Goal: Information Seeking & Learning: Learn about a topic

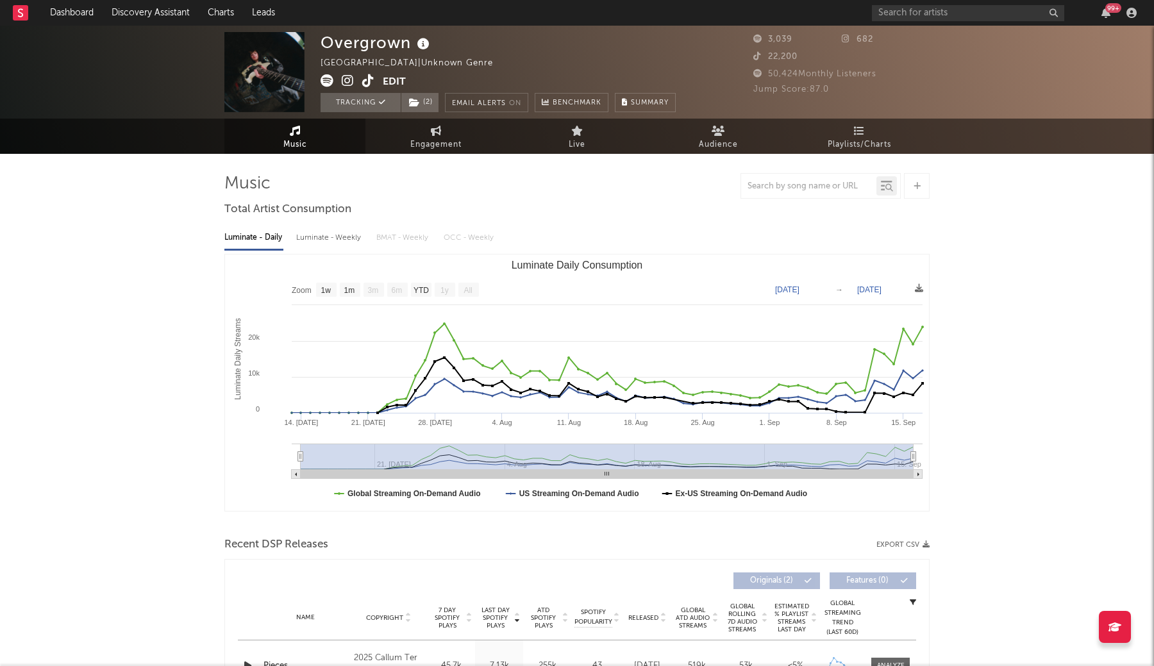
select select "1w"
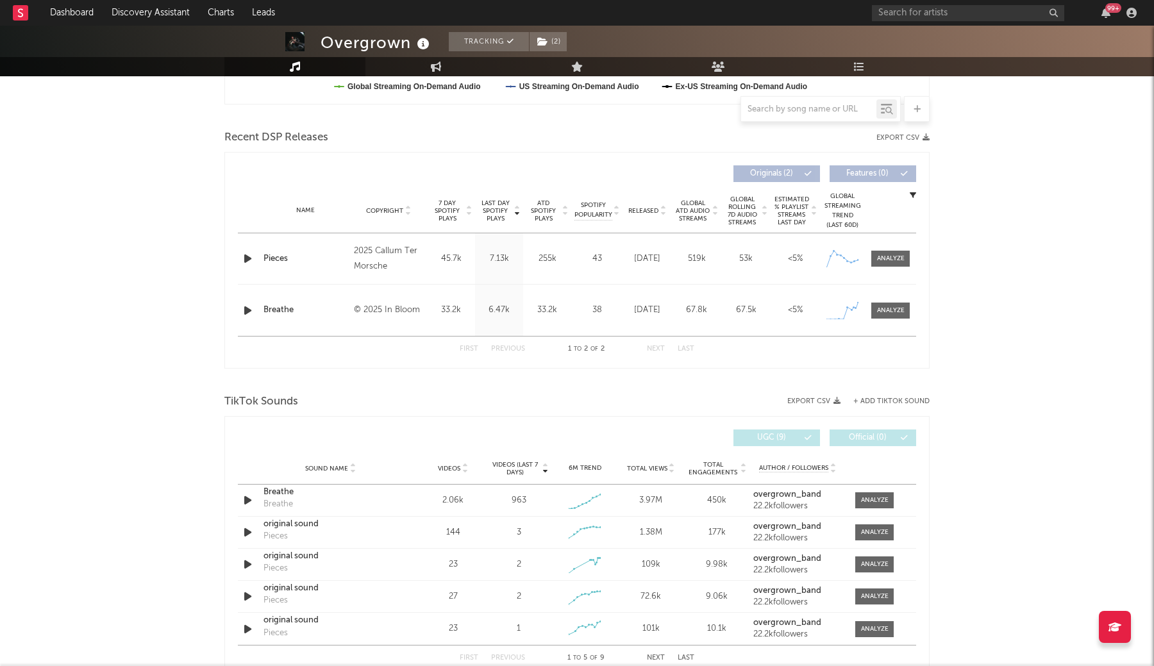
scroll to position [434, 0]
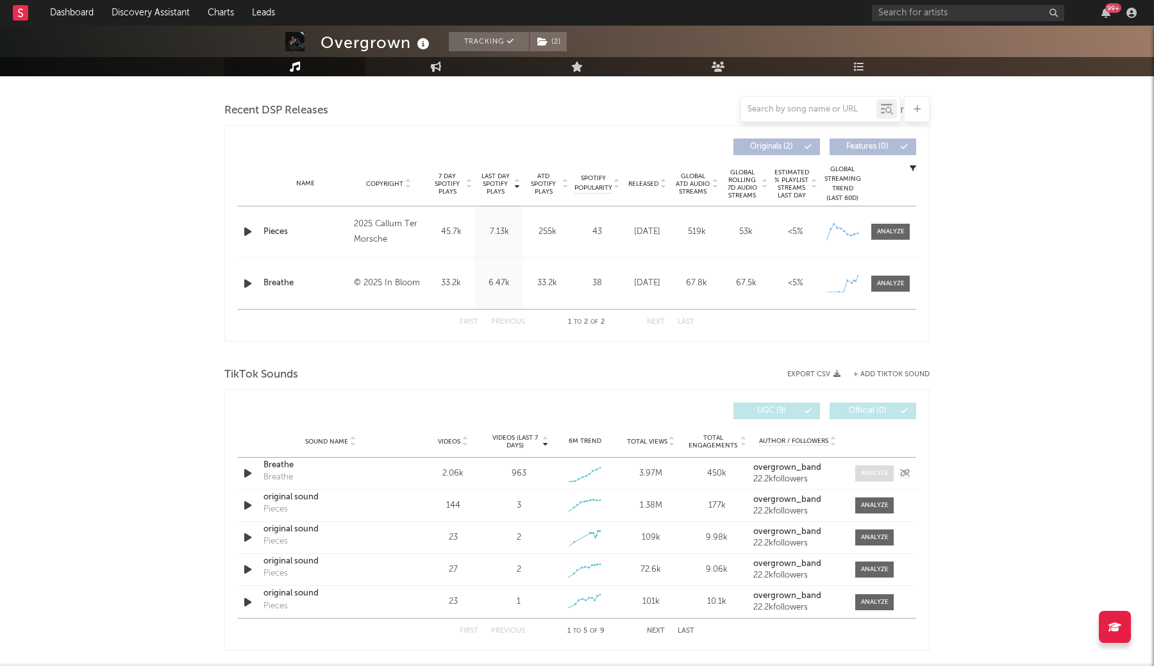
click at [880, 470] on div at bounding box center [875, 473] width 28 height 10
select select "1w"
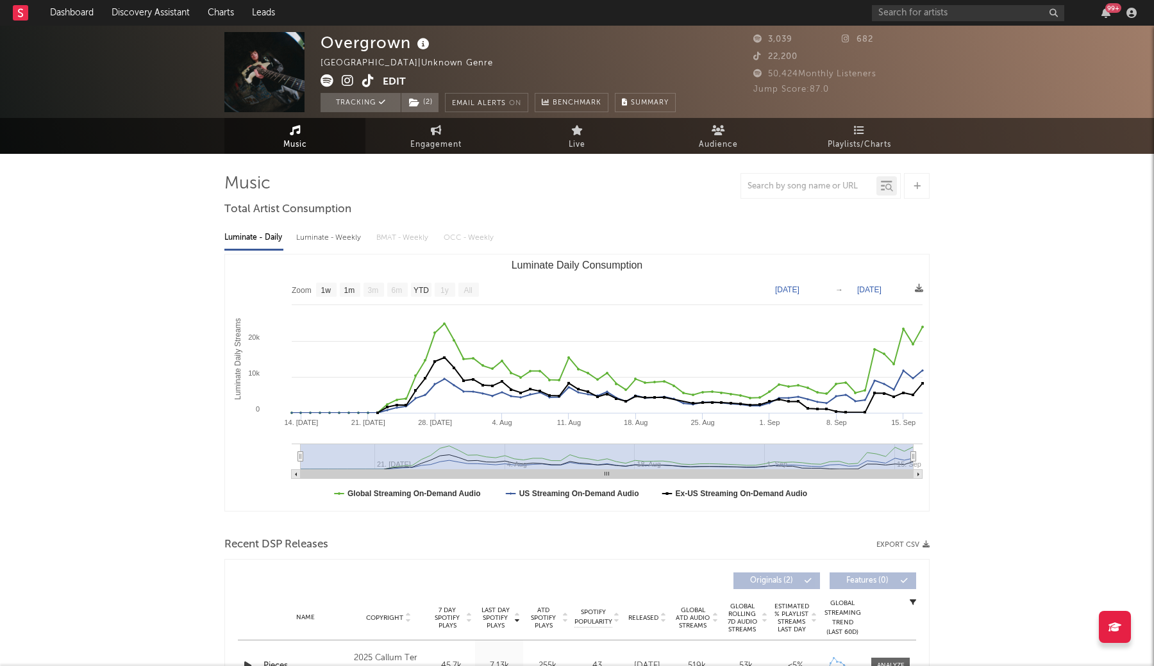
scroll to position [0, 0]
click at [370, 81] on icon at bounding box center [368, 80] width 12 height 13
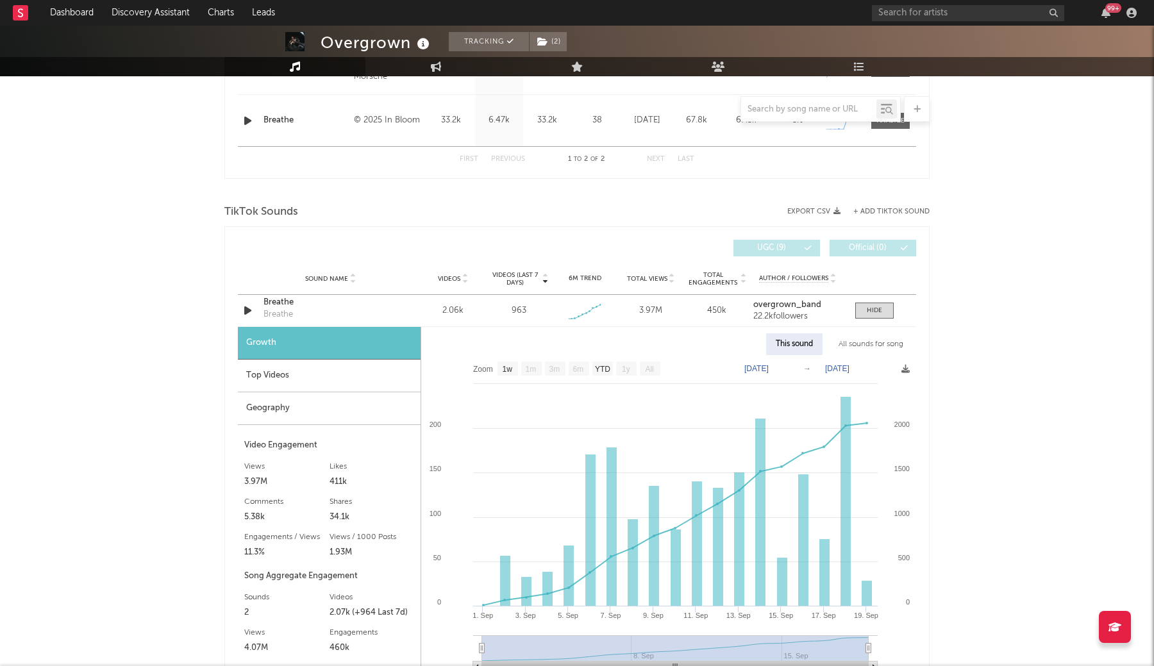
scroll to position [662, 0]
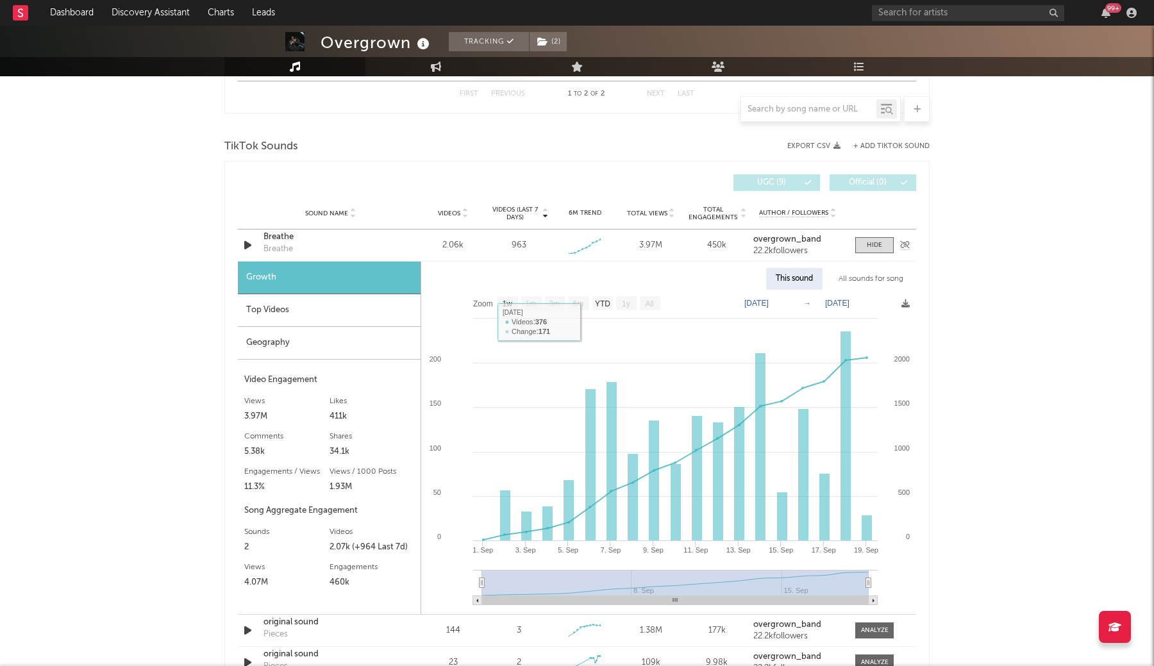
click at [276, 238] on div "Breathe" at bounding box center [330, 237] width 134 height 13
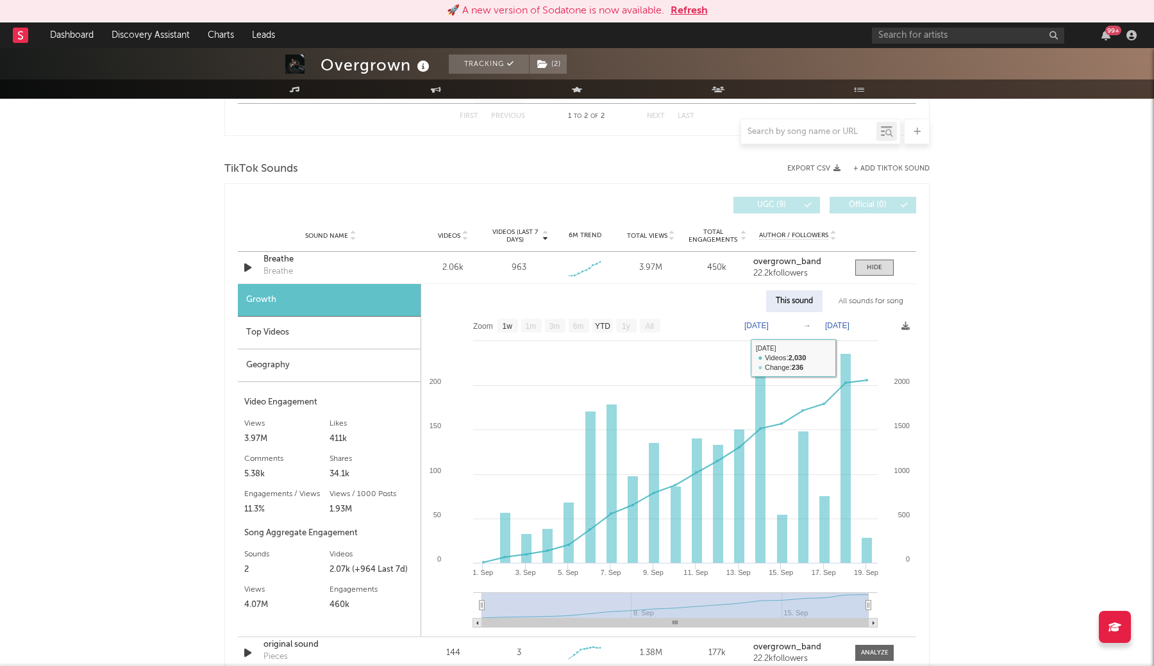
click at [845, 300] on div "All sounds for song" at bounding box center [871, 301] width 84 height 22
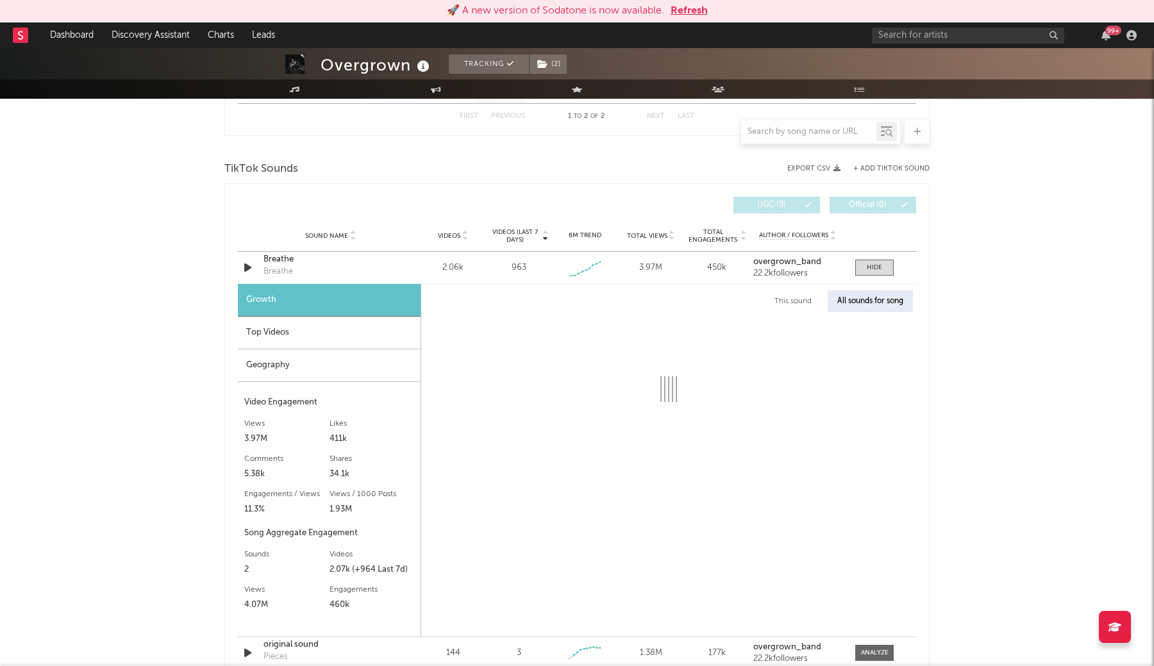
select select "1w"
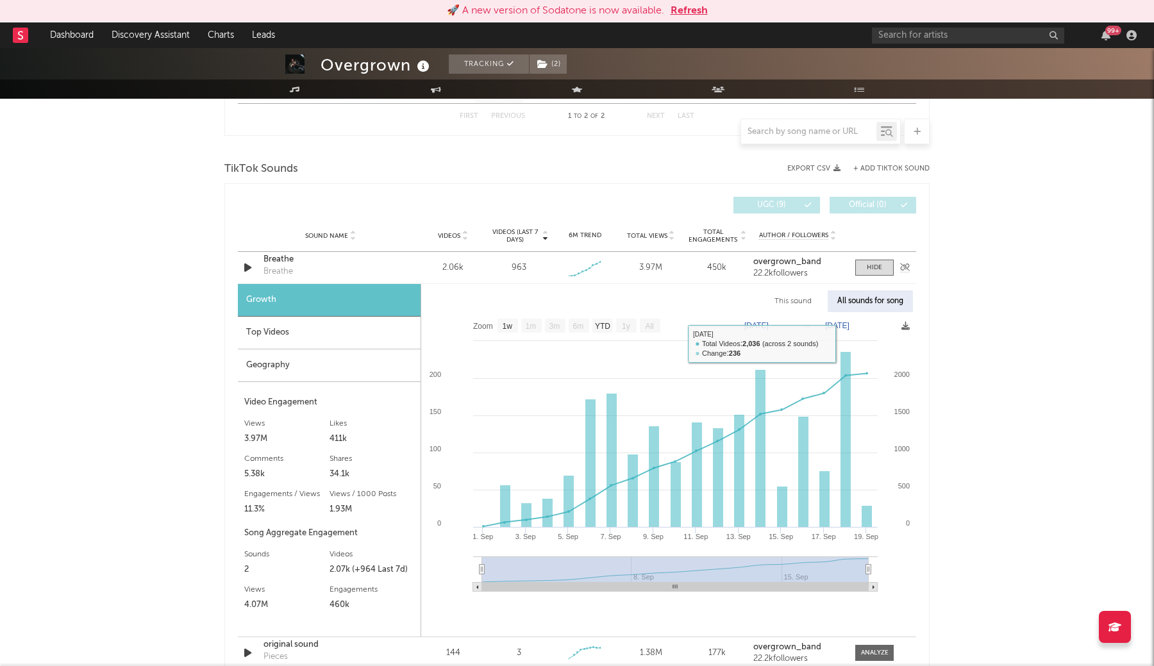
click at [287, 264] on div "Breathe" at bounding box center [330, 259] width 134 height 13
click at [901, 31] on input "text" at bounding box center [968, 36] width 192 height 16
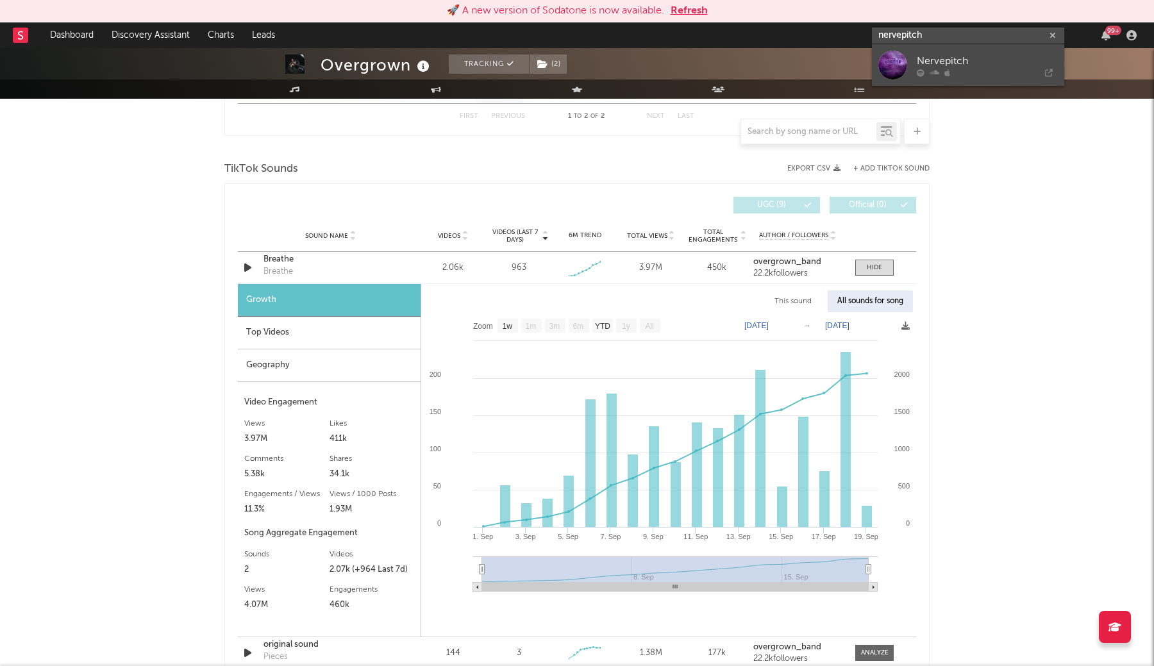
type input "nerve pitch"
drag, startPoint x: 904, startPoint y: 56, endPoint x: 958, endPoint y: 67, distance: 55.6
click at [958, 67] on div "Nervepitch" at bounding box center [986, 60] width 141 height 15
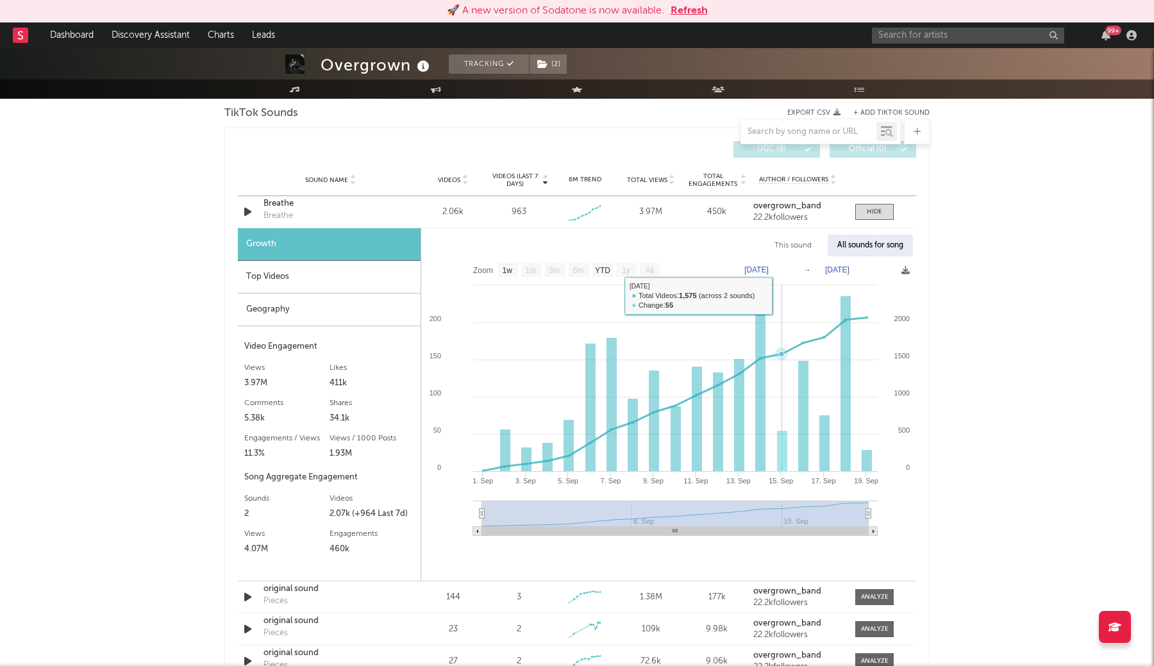
scroll to position [723, 0]
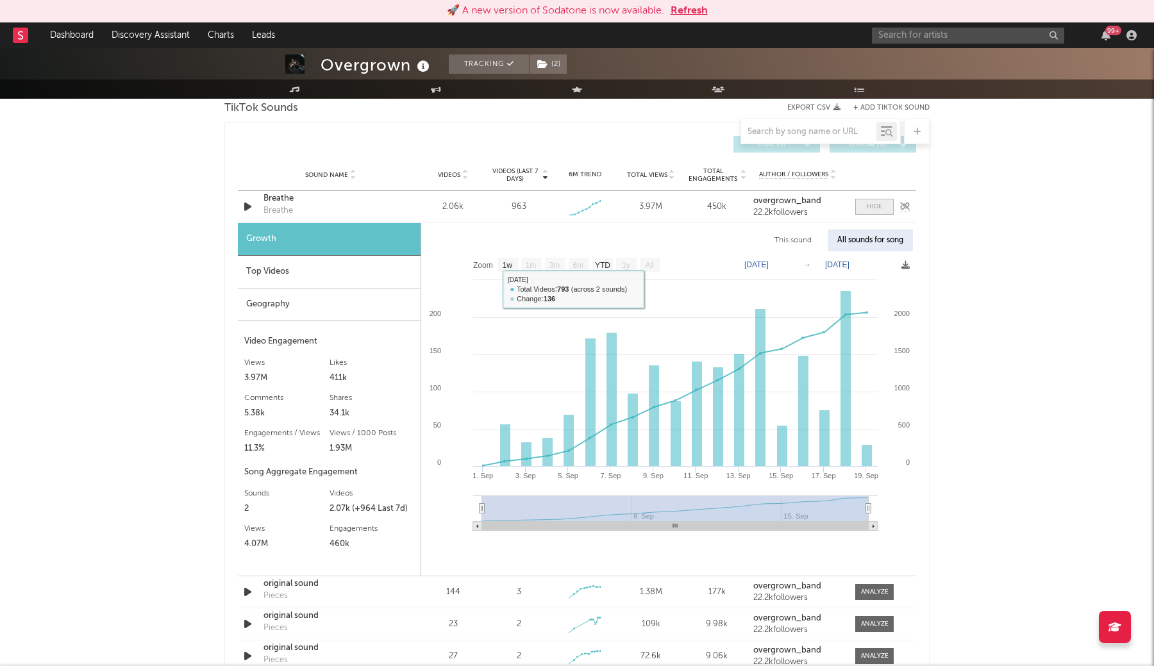
click at [869, 206] on div at bounding box center [873, 207] width 15 height 10
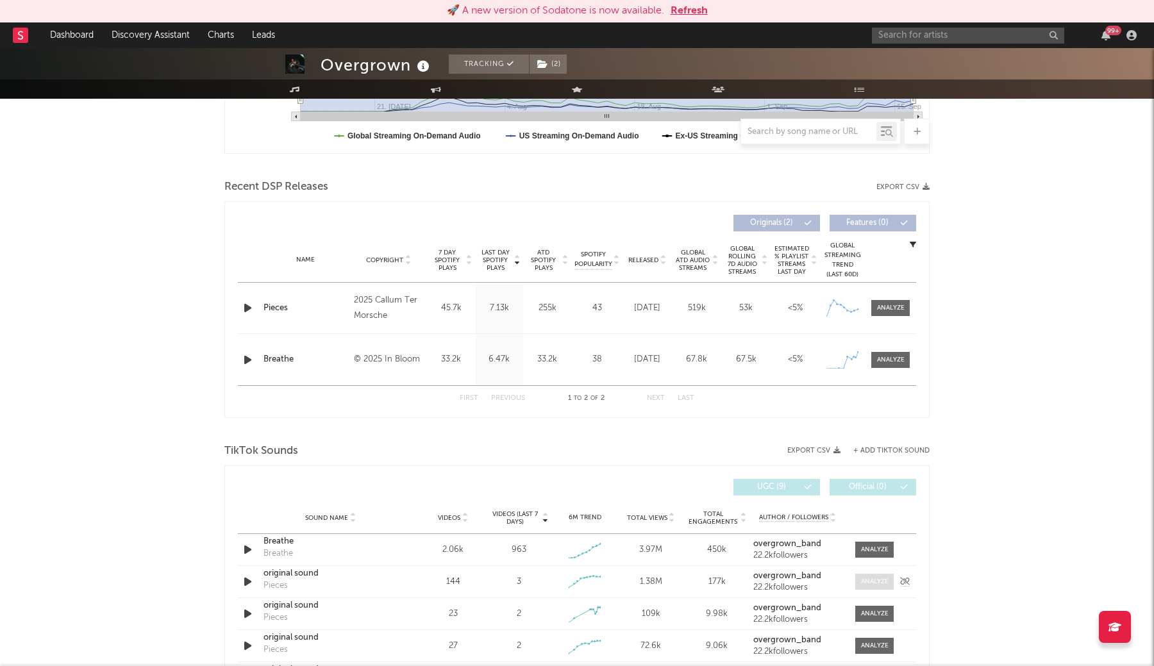
scroll to position [377, 0]
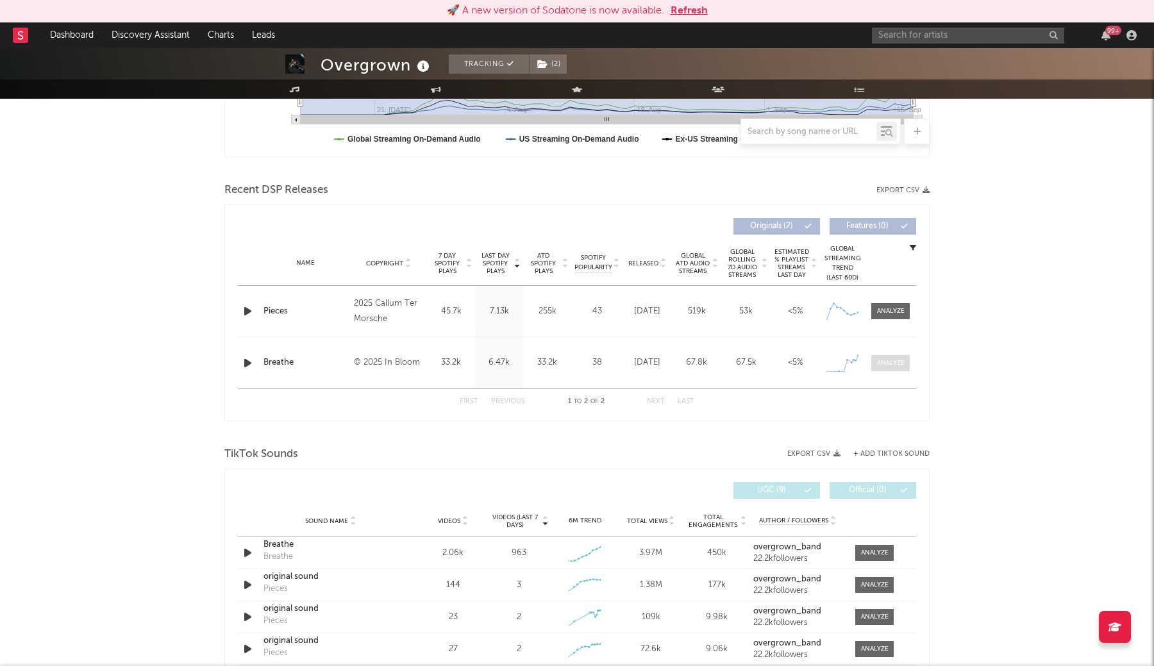
click at [889, 363] on div at bounding box center [891, 363] width 28 height 10
select select "1w"
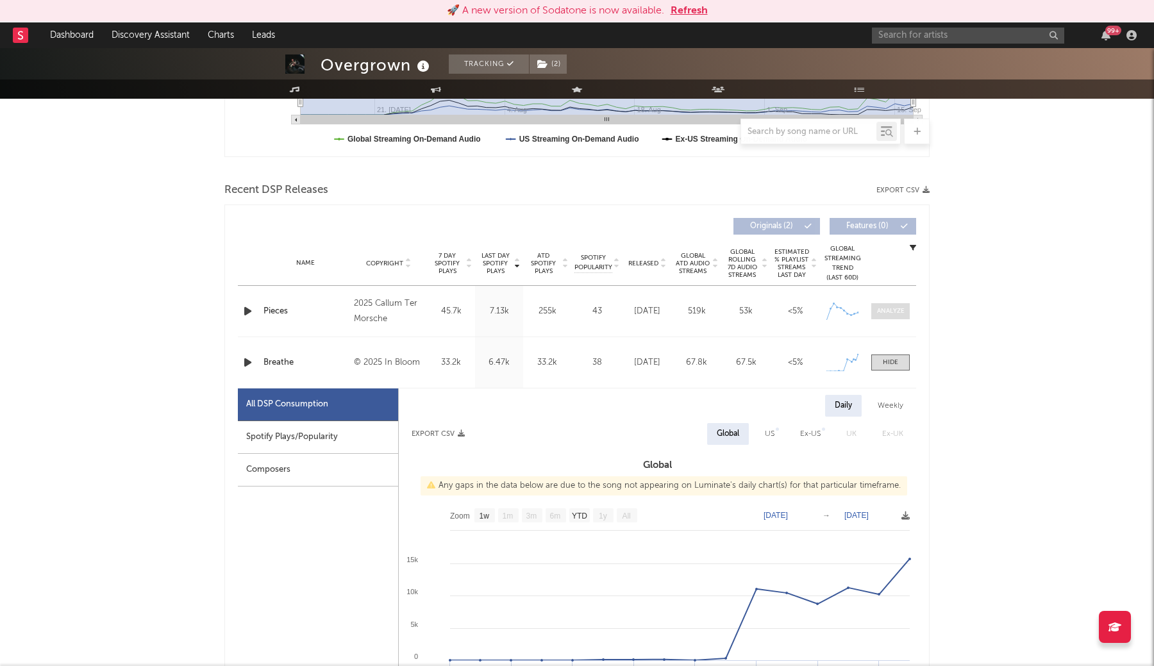
click at [888, 309] on div at bounding box center [891, 311] width 28 height 10
select select "1w"
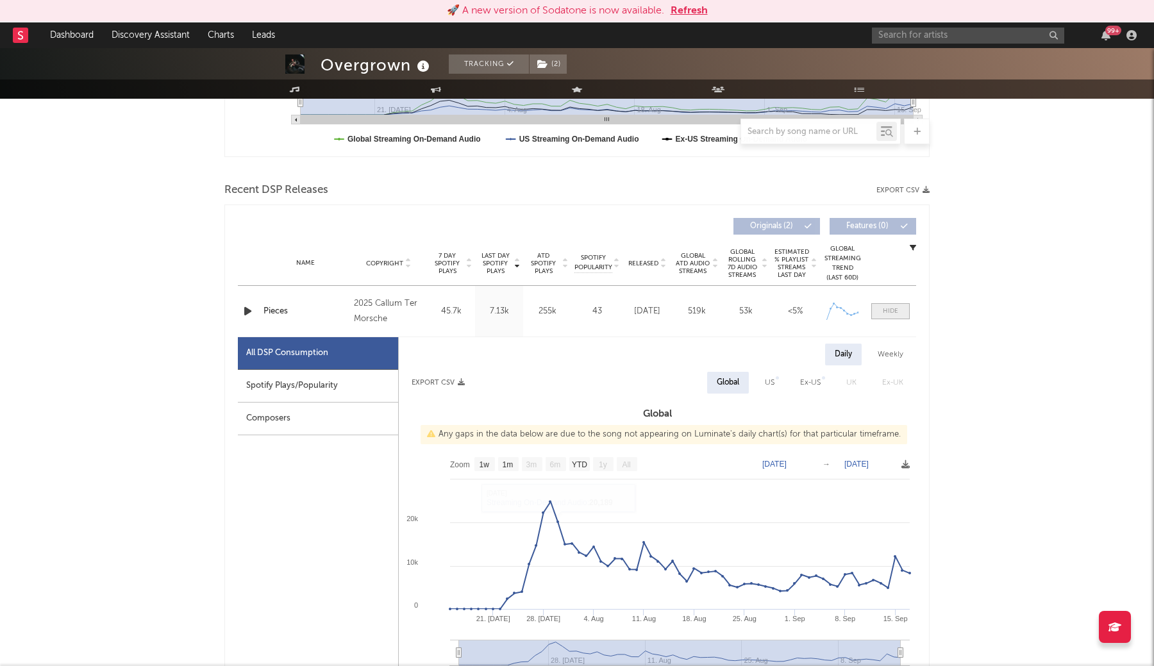
click at [890, 312] on div at bounding box center [890, 311] width 15 height 10
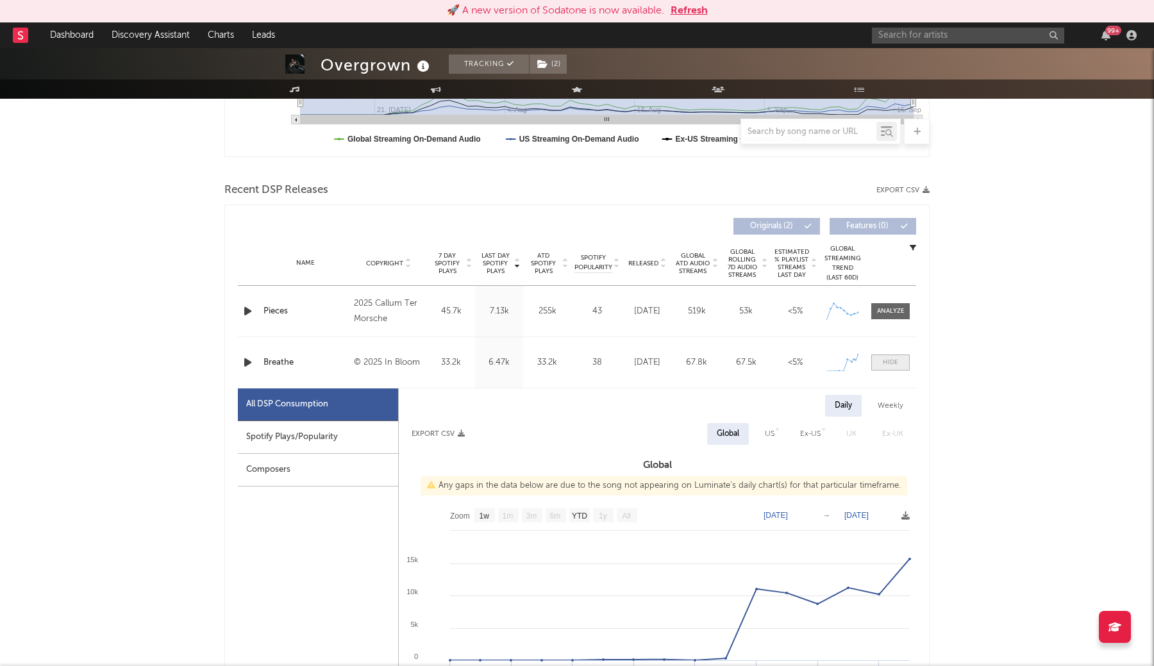
click at [893, 365] on div at bounding box center [890, 363] width 15 height 10
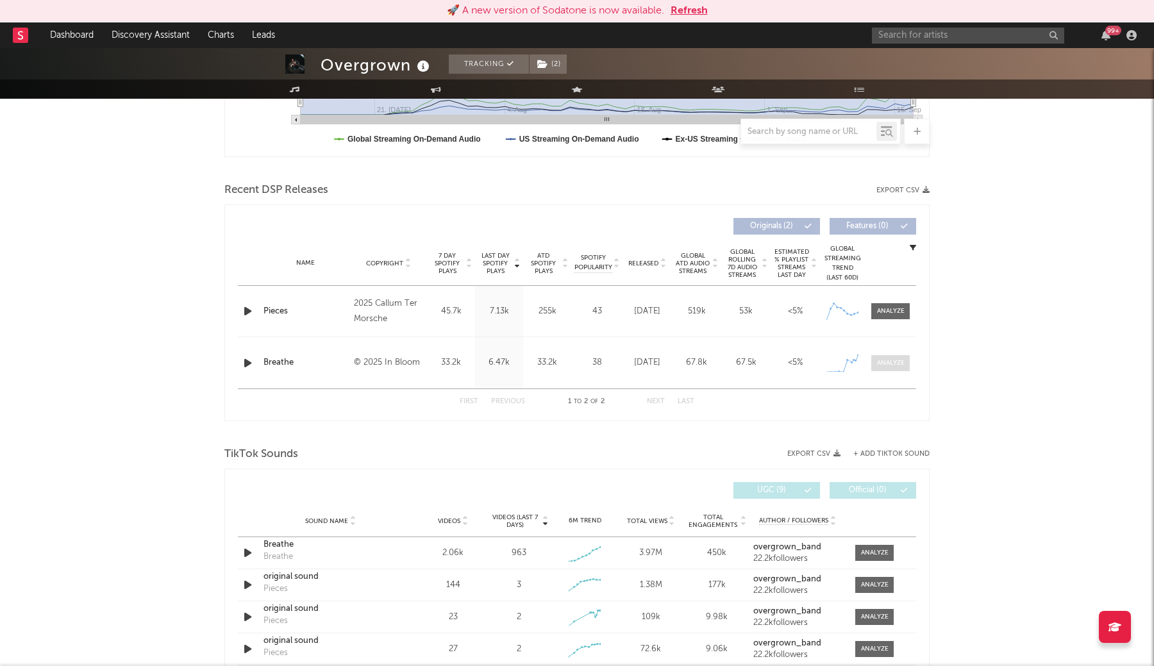
click at [893, 365] on div at bounding box center [891, 363] width 28 height 10
select select "1w"
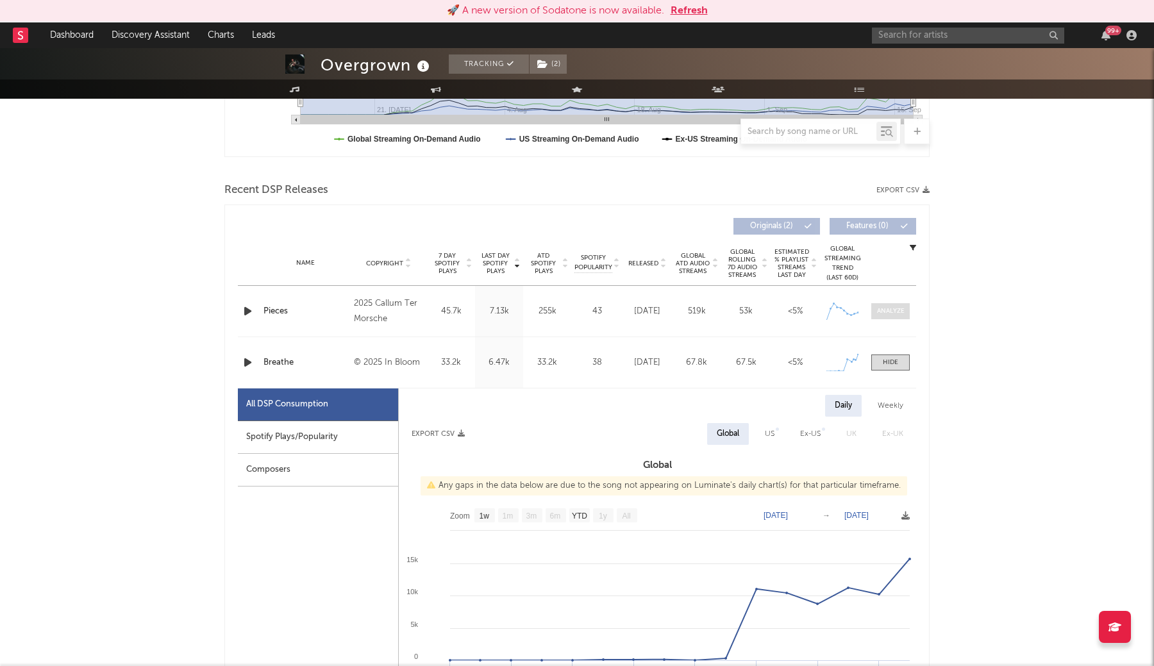
click at [891, 310] on div at bounding box center [891, 311] width 28 height 10
select select "1w"
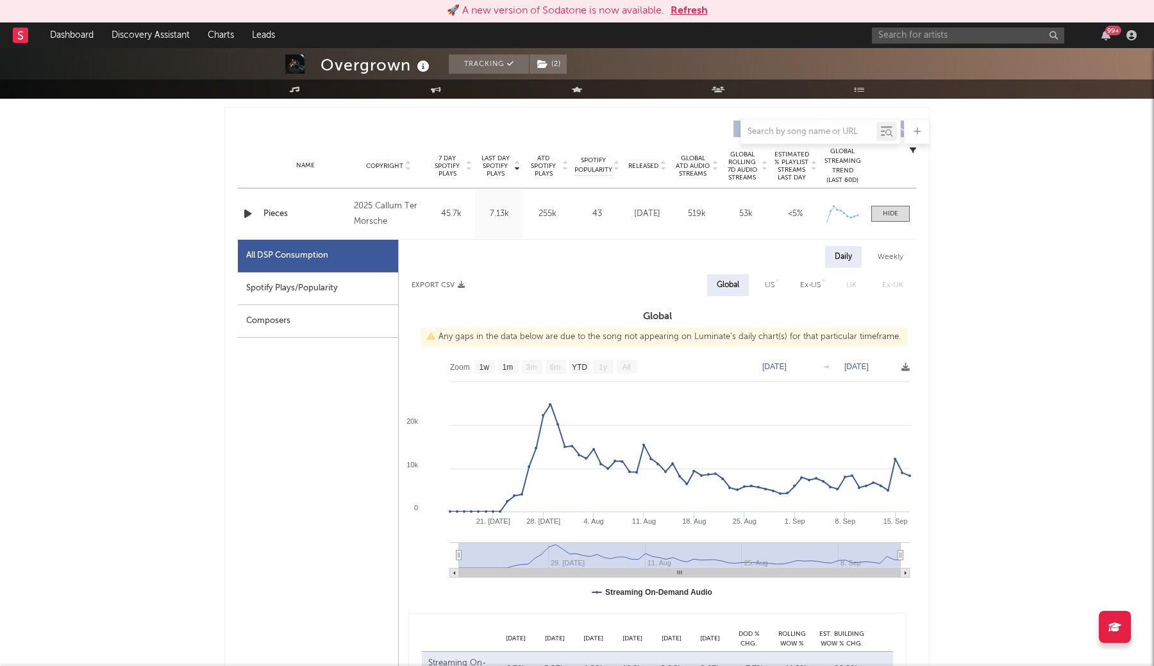
scroll to position [475, 0]
click at [887, 214] on div at bounding box center [890, 213] width 15 height 10
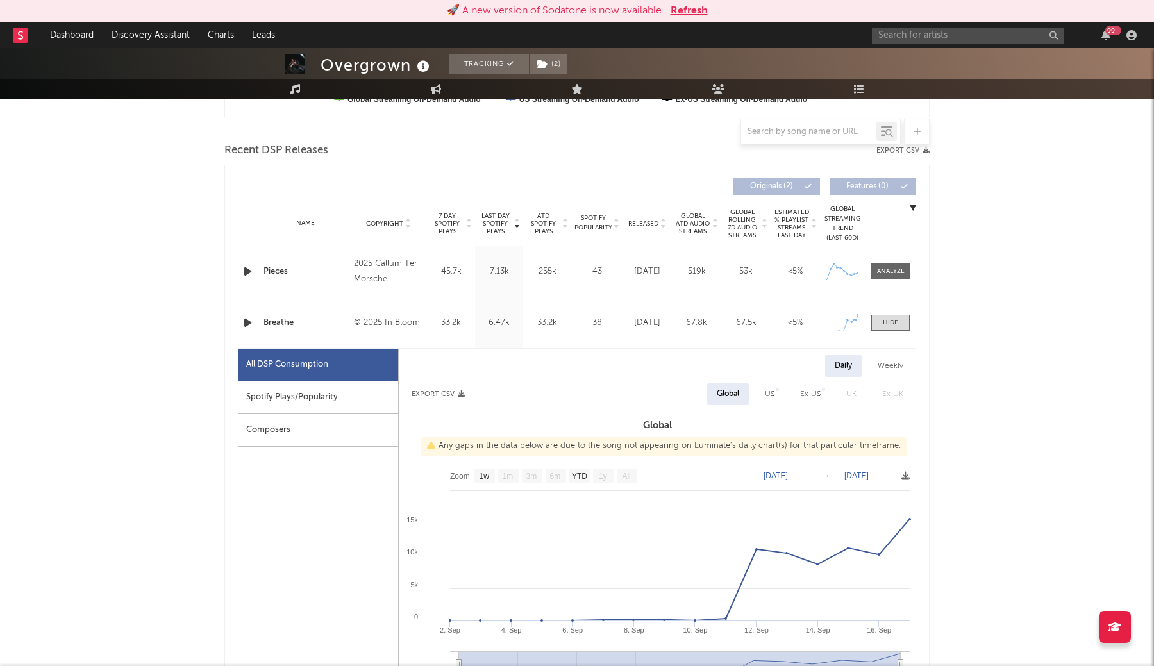
scroll to position [450, 0]
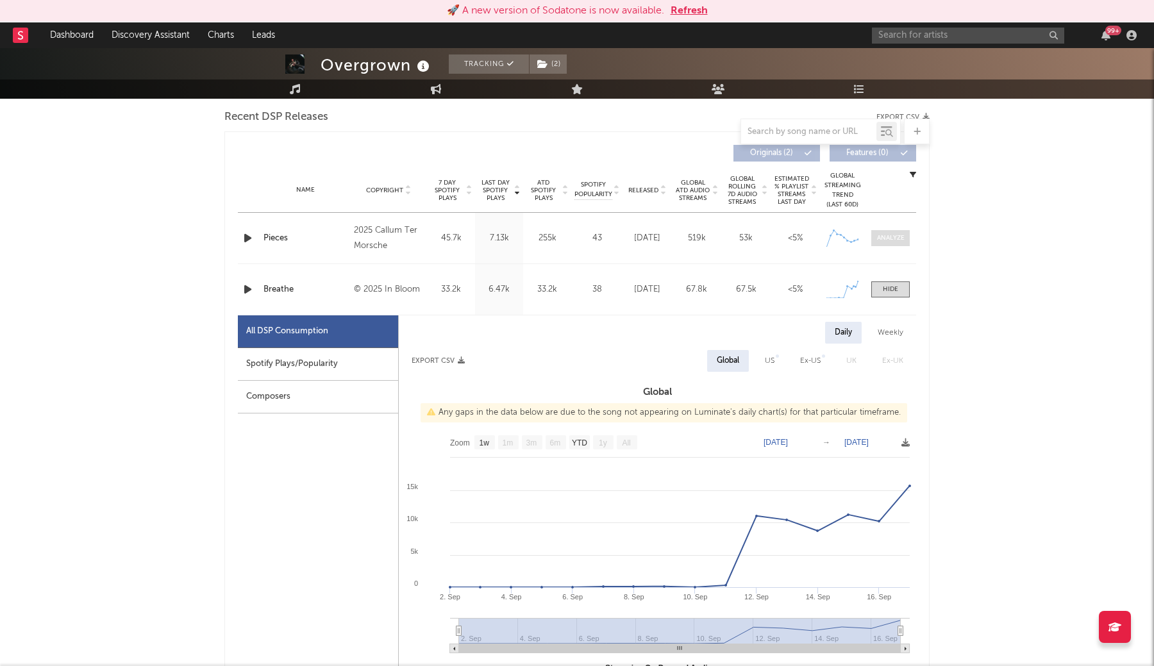
click at [887, 239] on div at bounding box center [891, 238] width 28 height 10
select select "1w"
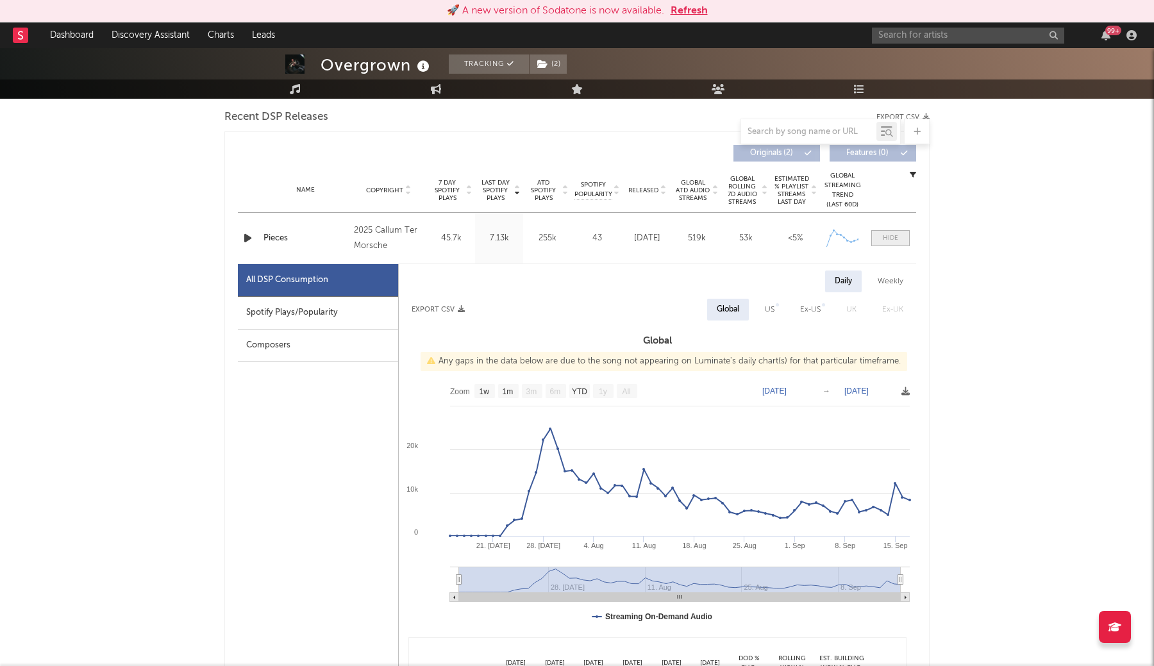
click at [884, 239] on div at bounding box center [890, 238] width 15 height 10
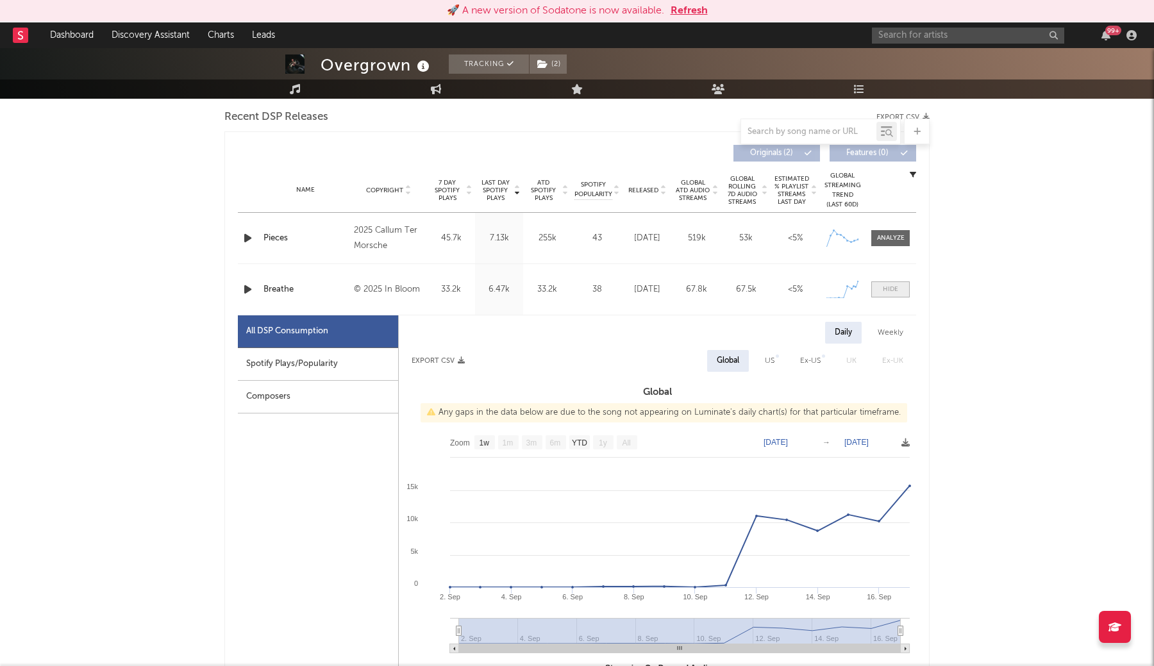
click at [889, 294] on div at bounding box center [890, 290] width 15 height 10
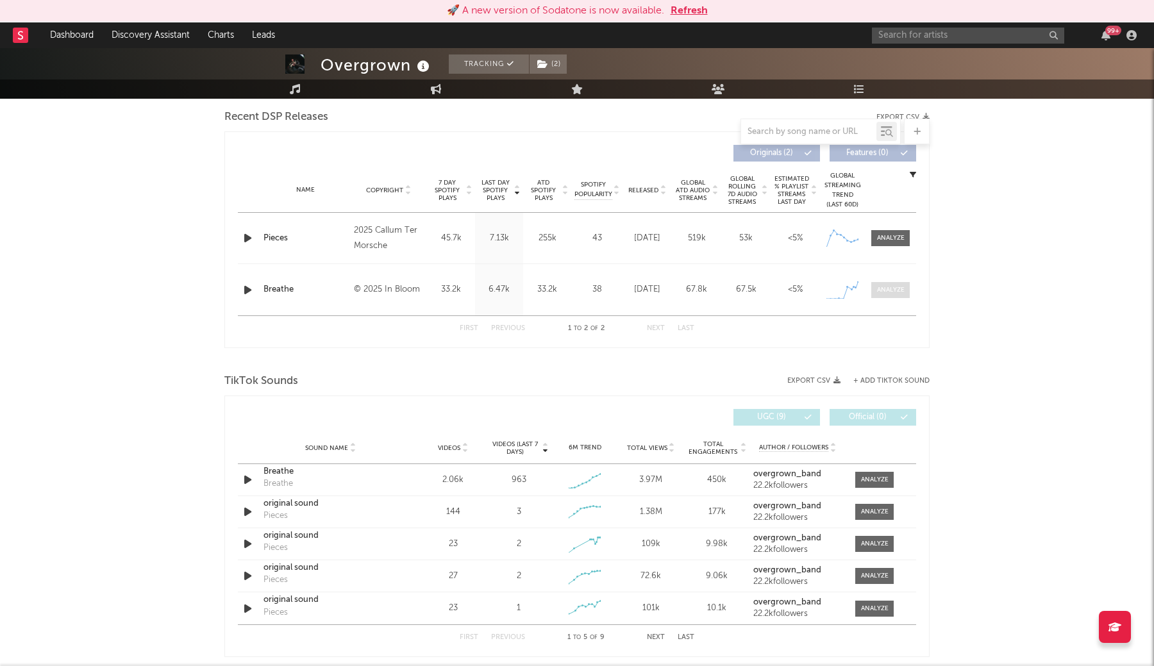
click at [890, 291] on div at bounding box center [891, 290] width 28 height 10
select select "1w"
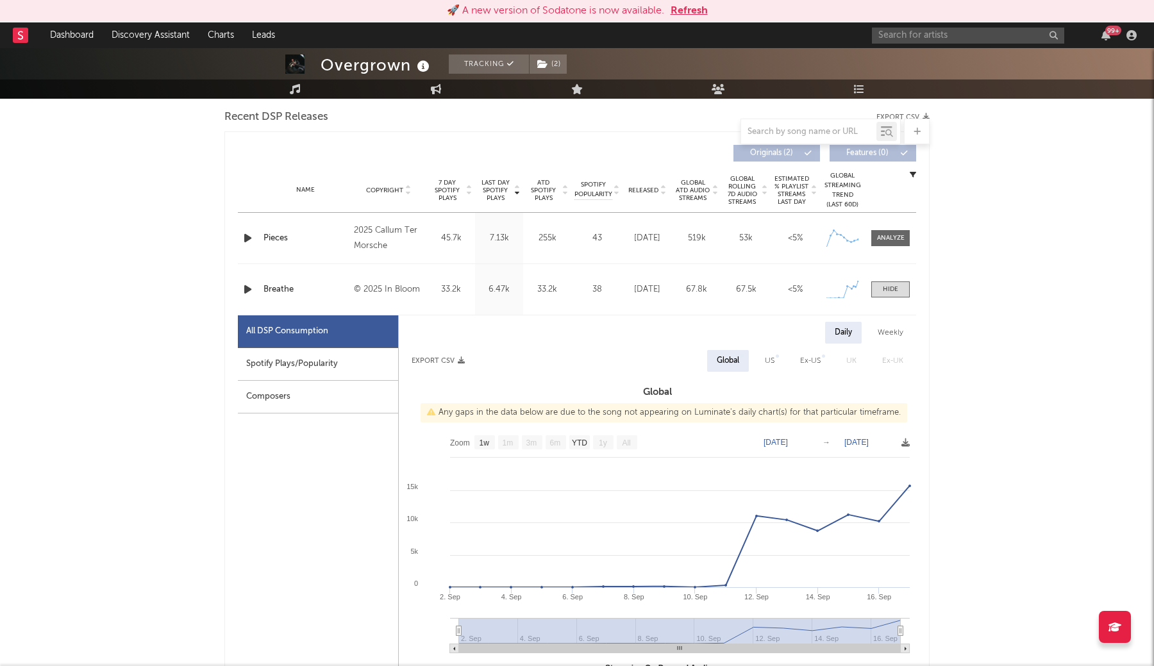
click at [888, 279] on div "Name Breathe Copyright © 2025 In Bloom Label In Bloom Album Names Breathe Compo…" at bounding box center [577, 289] width 678 height 51
click at [888, 292] on div at bounding box center [890, 290] width 15 height 10
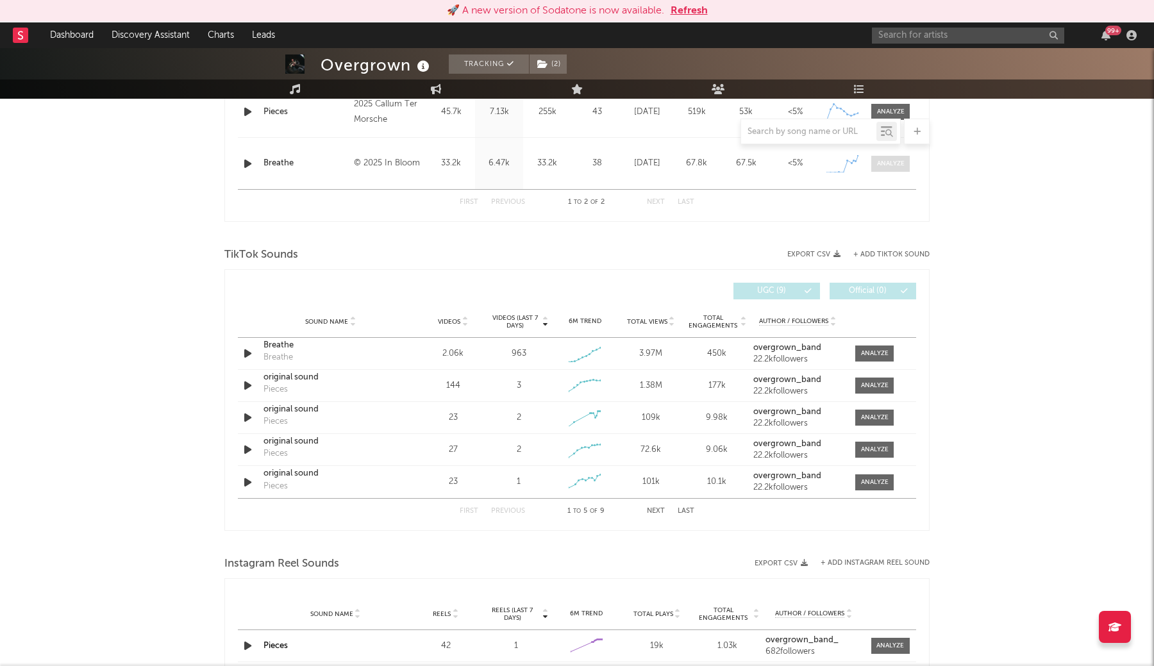
scroll to position [646, 0]
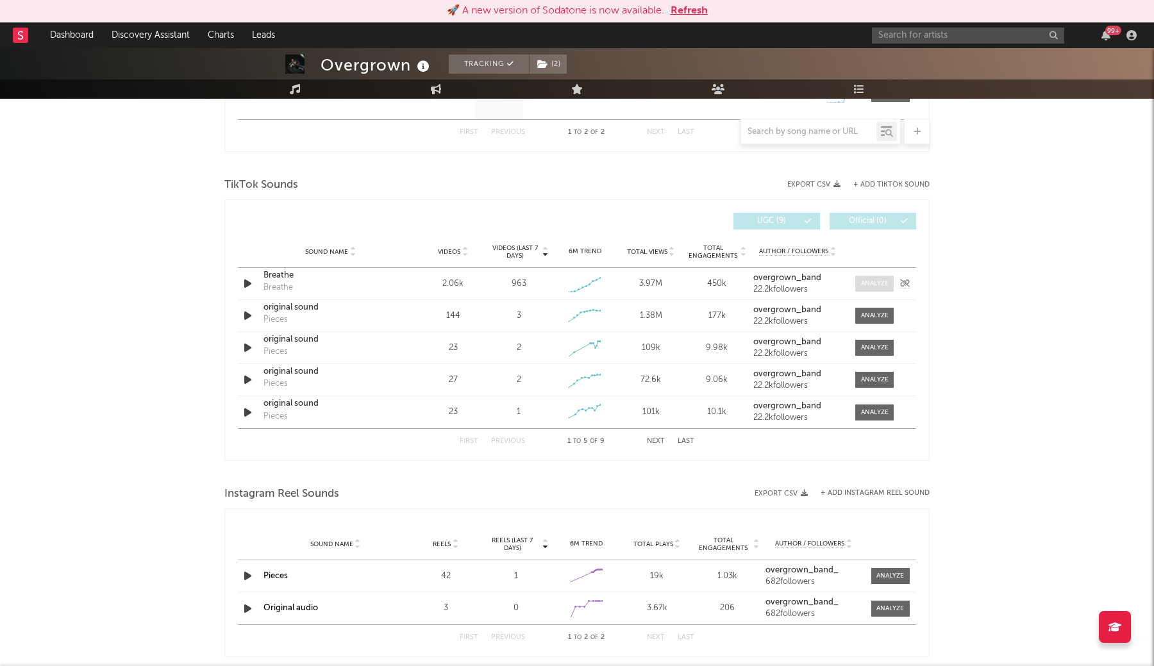
click at [881, 281] on div at bounding box center [875, 284] width 28 height 10
select select "1w"
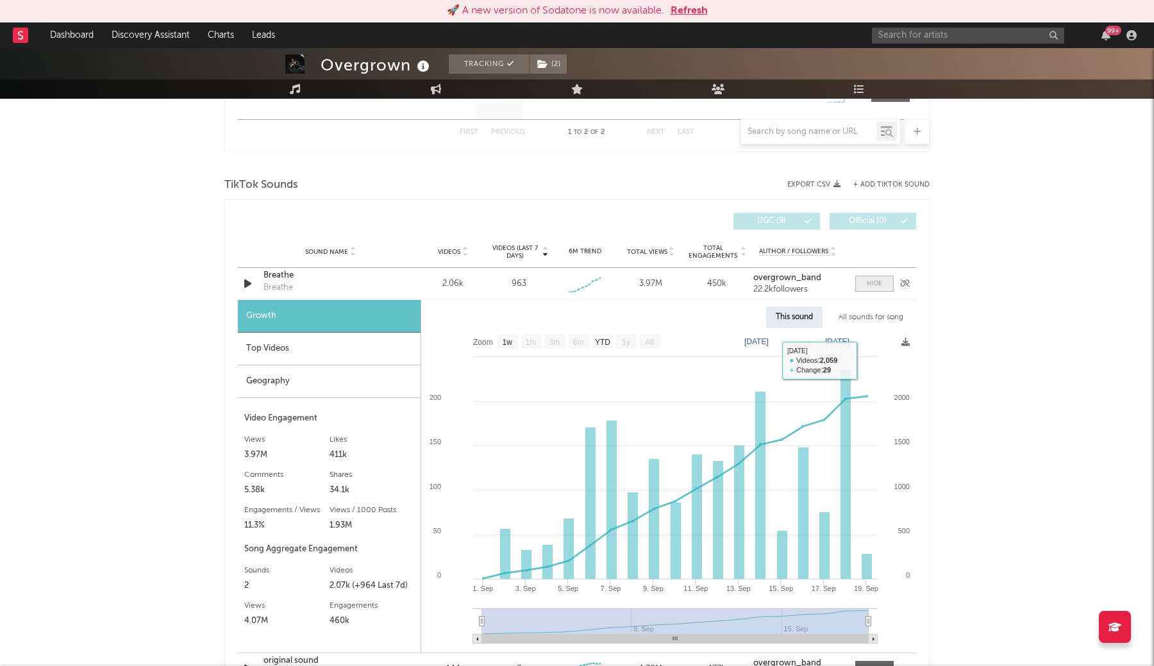
click at [866, 281] on div at bounding box center [873, 284] width 15 height 10
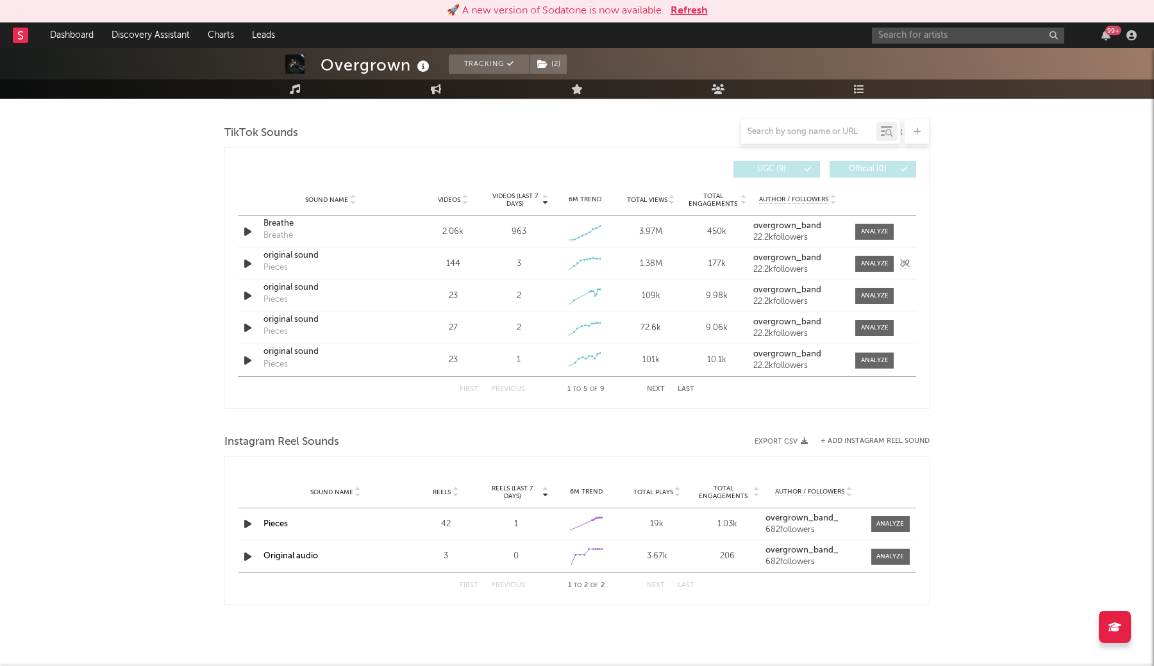
scroll to position [698, 0]
click at [876, 235] on div at bounding box center [875, 232] width 28 height 10
select select "1w"
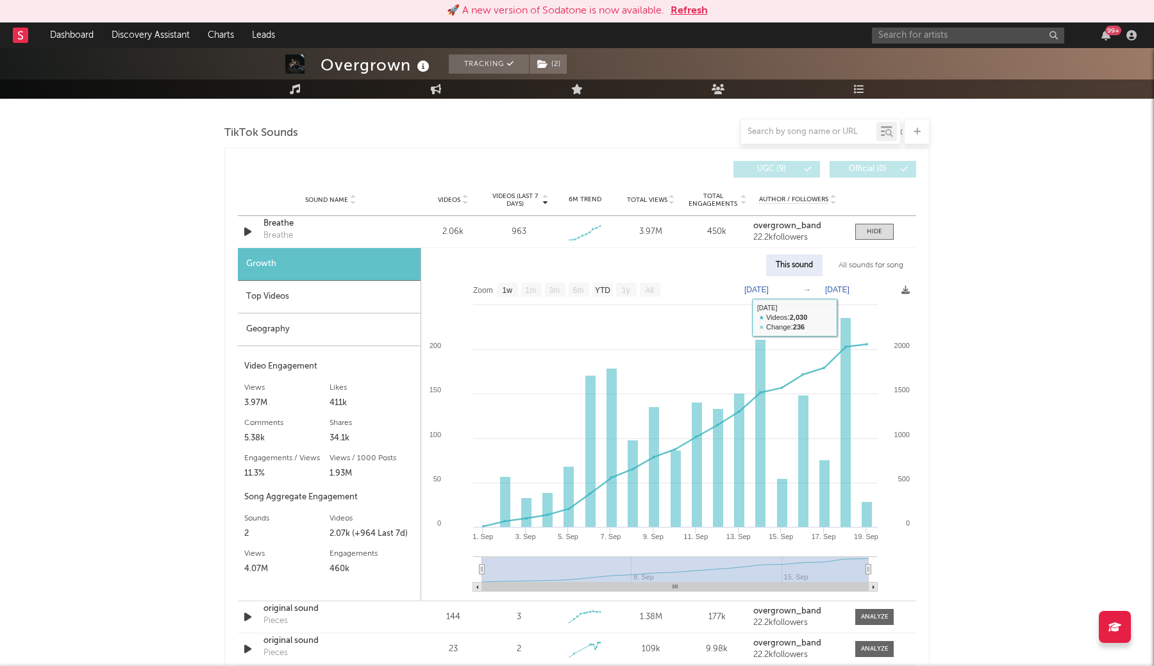
click at [849, 261] on div "All sounds for song" at bounding box center [871, 265] width 84 height 22
select select "1w"
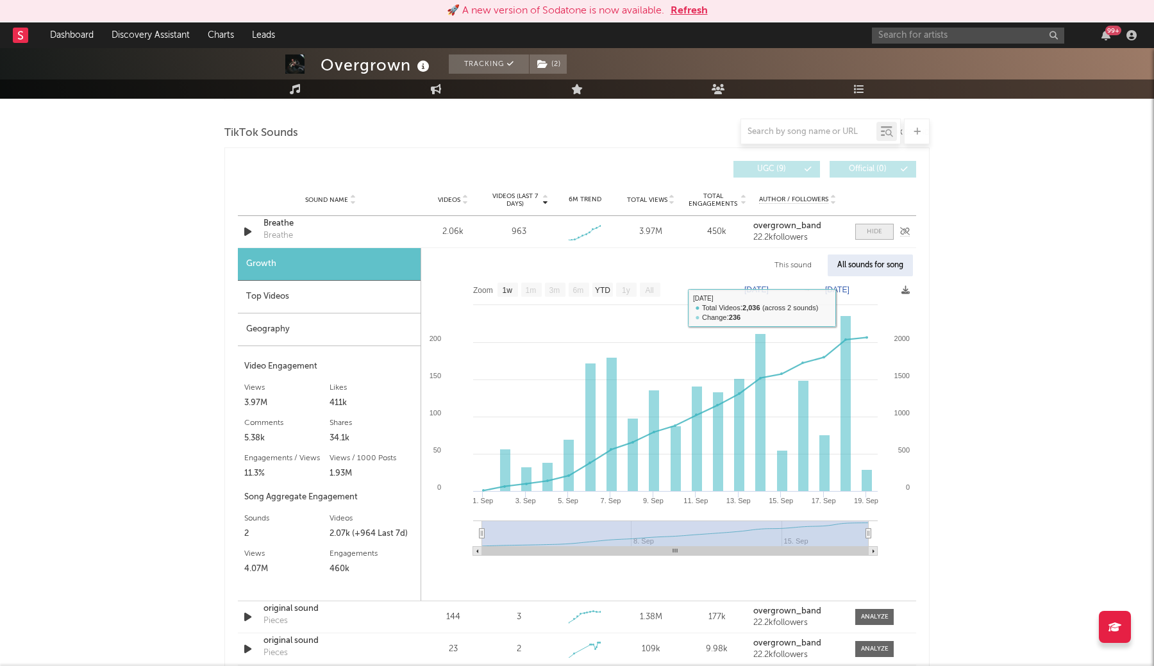
click at [871, 225] on span at bounding box center [874, 232] width 38 height 16
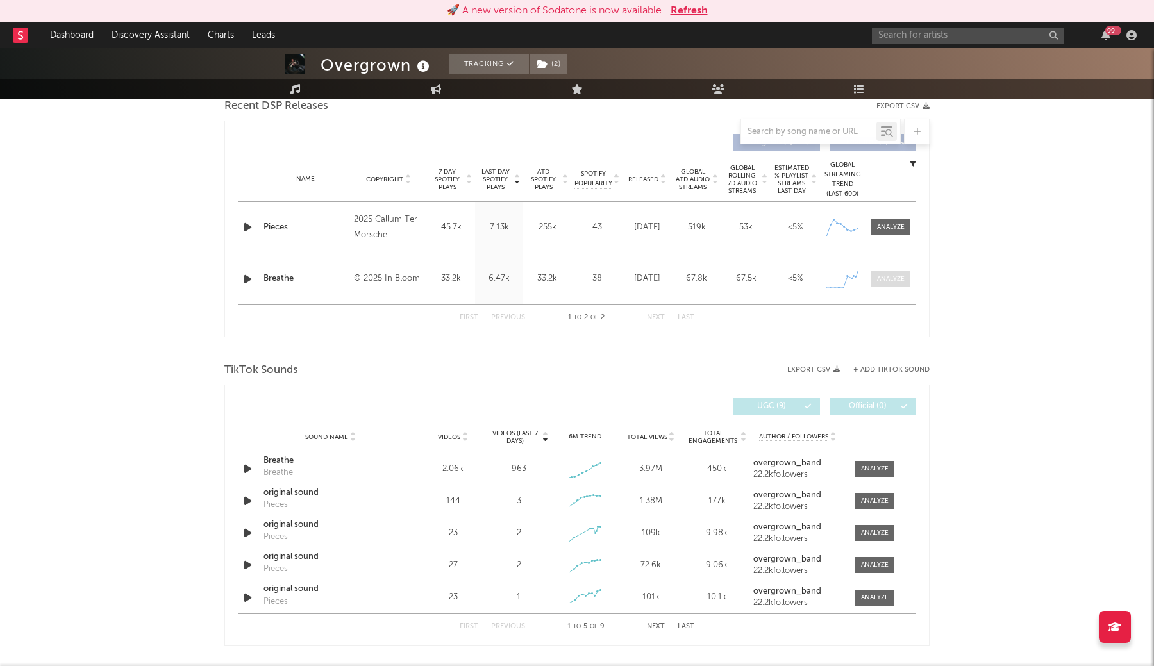
scroll to position [455, 0]
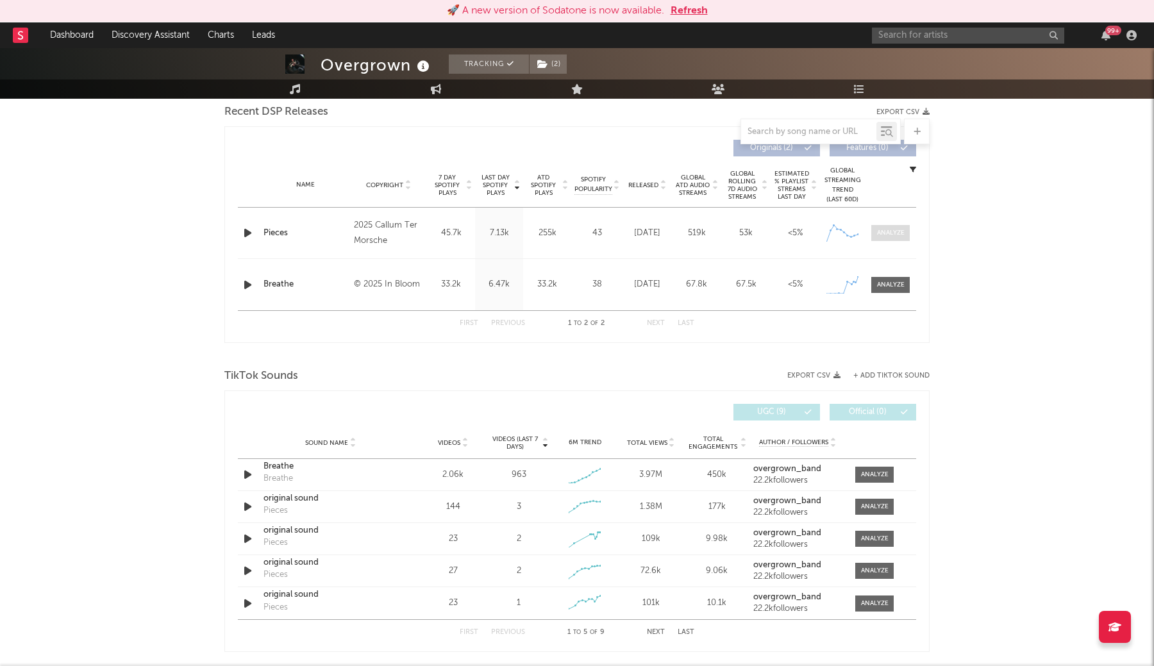
click at [890, 235] on div at bounding box center [891, 233] width 28 height 10
select select "1w"
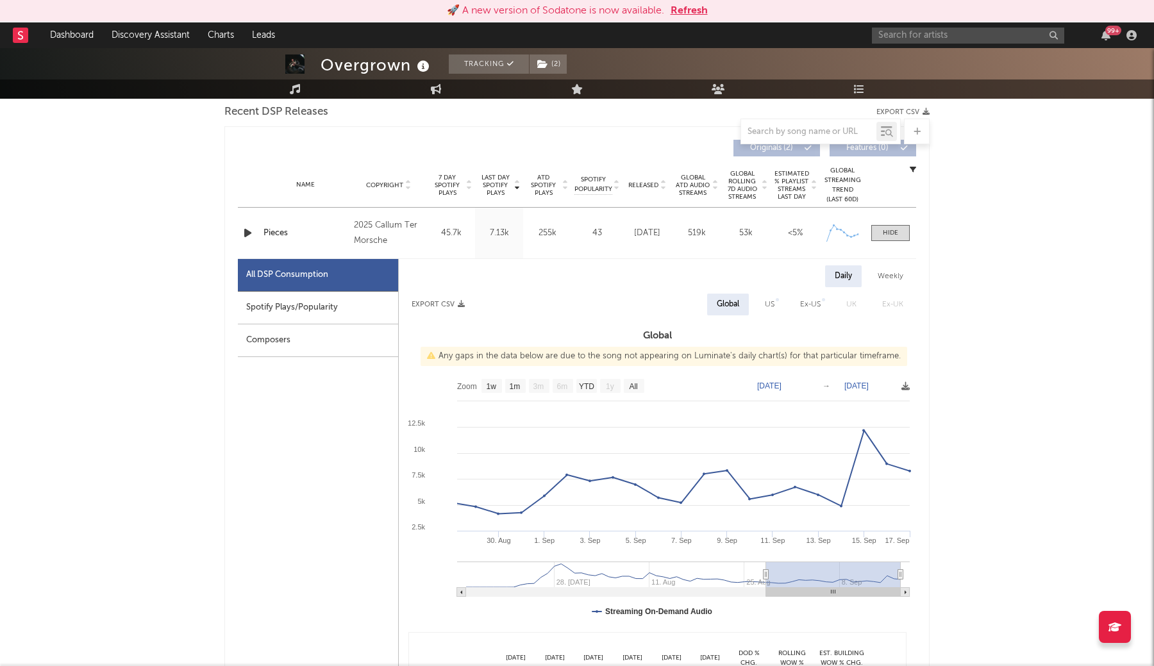
drag, startPoint x: 460, startPoint y: 575, endPoint x: 766, endPoint y: 570, distance: 306.4
click at [766, 570] on icon at bounding box center [765, 575] width 5 height 10
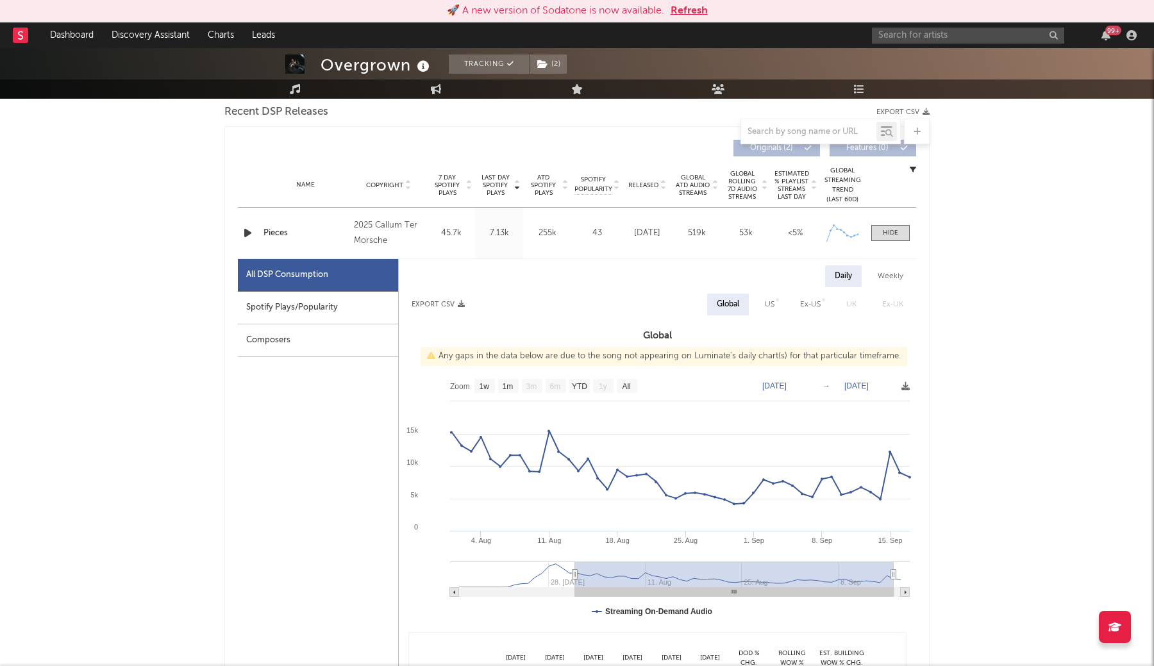
drag, startPoint x: 764, startPoint y: 573, endPoint x: 576, endPoint y: 576, distance: 188.5
click at [576, 576] on icon at bounding box center [574, 575] width 5 height 10
type input "2025-07-15"
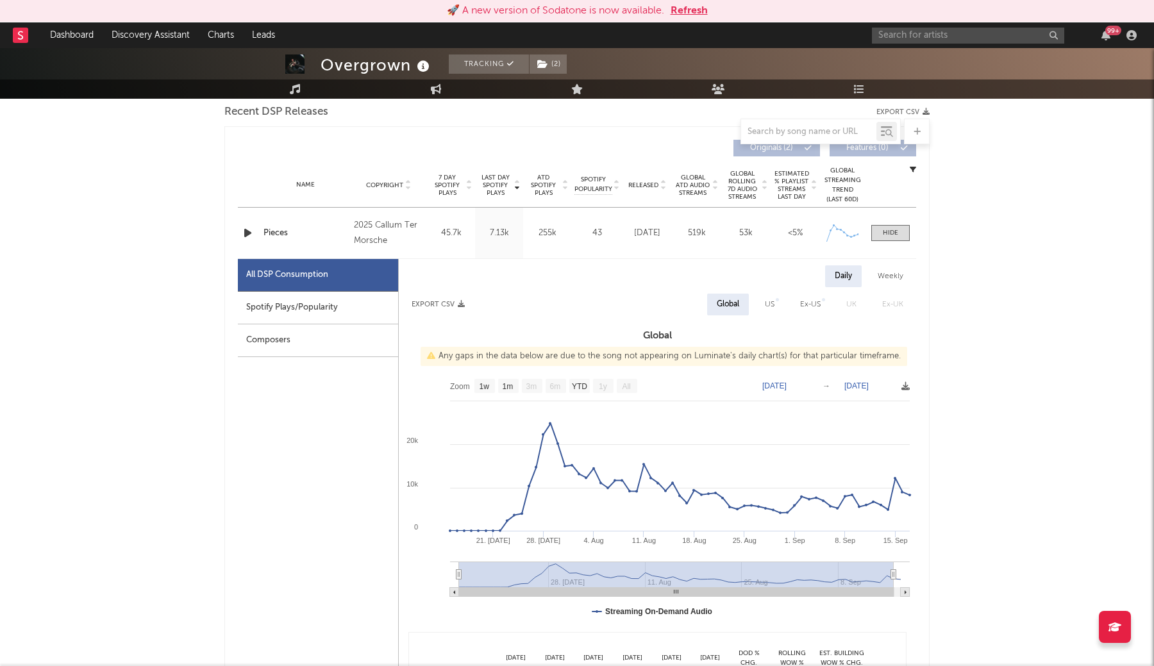
drag, startPoint x: 574, startPoint y: 575, endPoint x: 371, endPoint y: 575, distance: 203.2
click at [371, 575] on div "All DSP Consumption Spotify Plays/Popularity Composers Daily Weekly Export CSV …" at bounding box center [577, 563] width 678 height 609
click at [888, 232] on div at bounding box center [890, 232] width 15 height 10
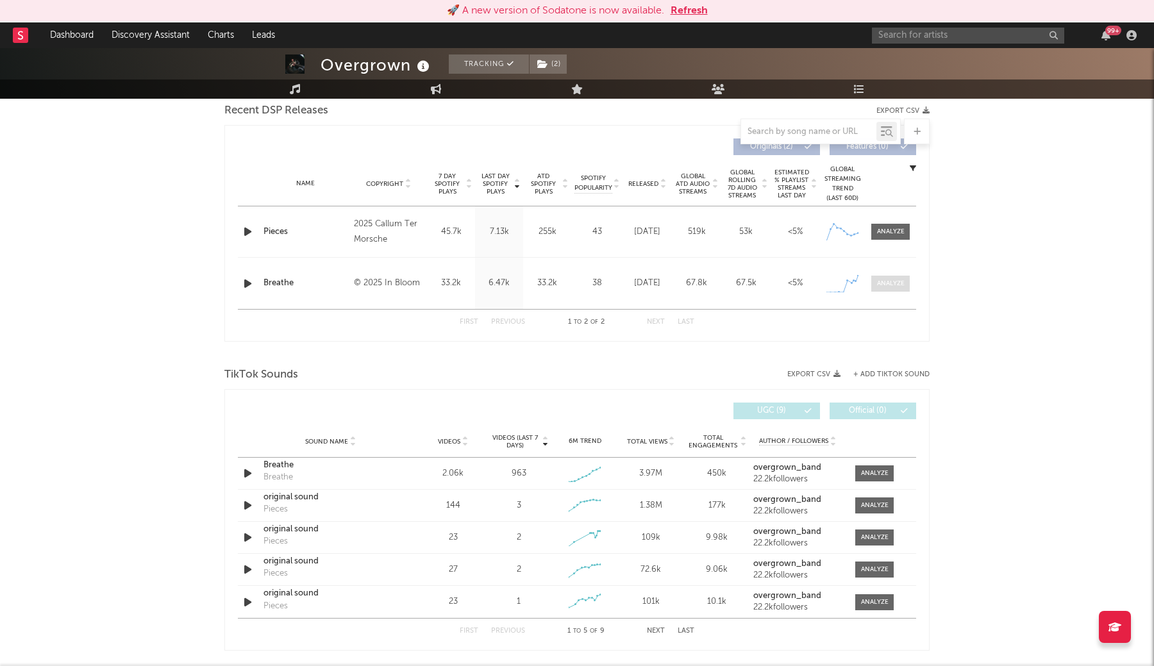
click at [893, 285] on div at bounding box center [891, 284] width 28 height 10
select select "1w"
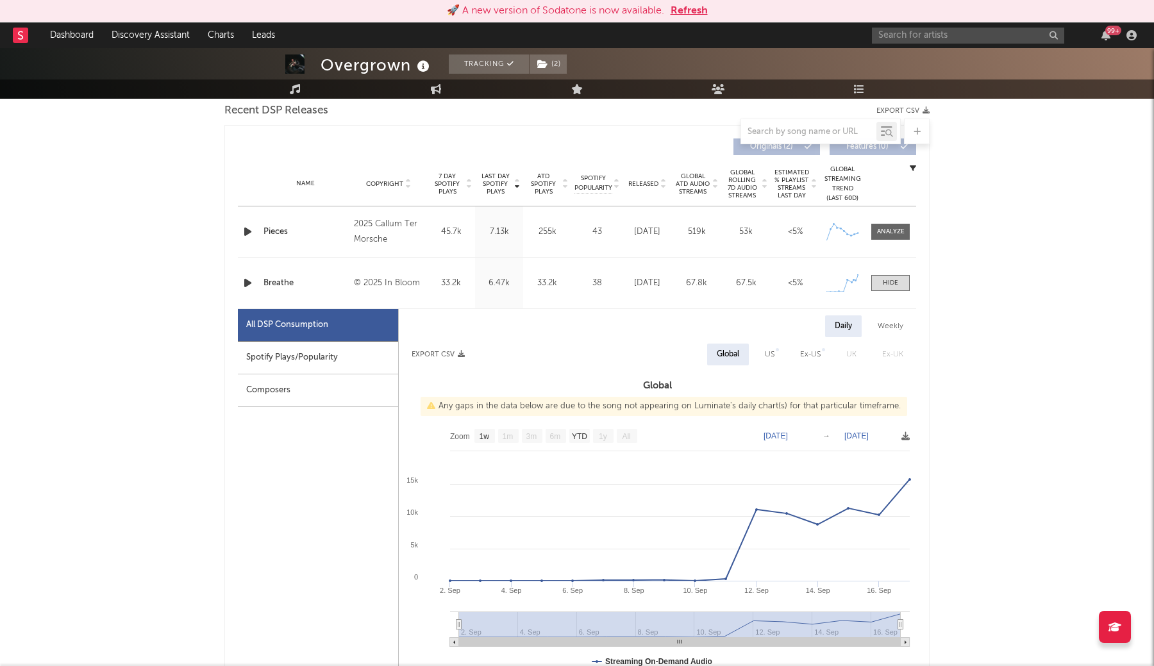
scroll to position [511, 0]
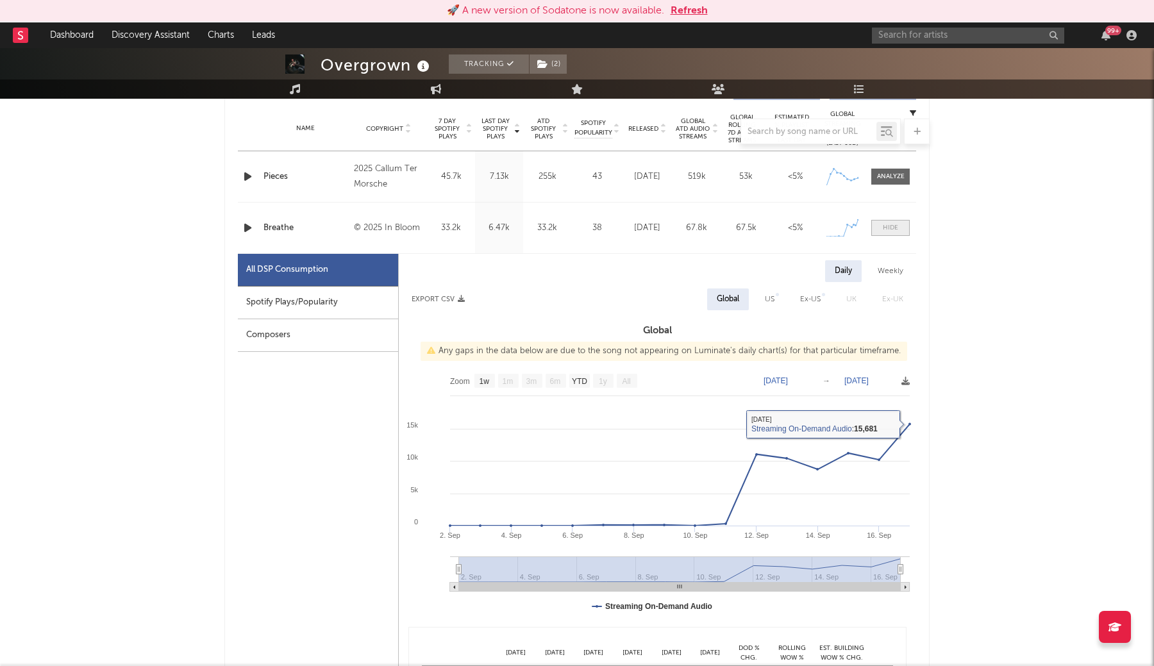
click at [900, 227] on span at bounding box center [890, 228] width 38 height 16
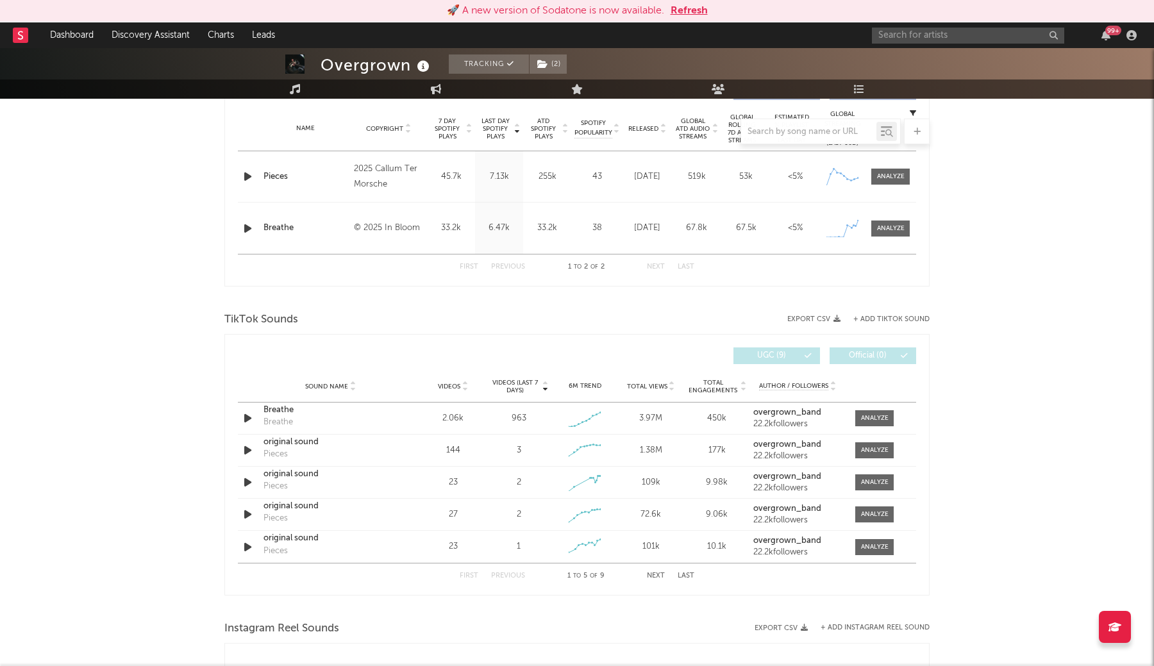
click at [895, 188] on div "Name Pieces Copyright 2025 Callum Ter Morsche Label Callum Ter Morsche Album Na…" at bounding box center [577, 176] width 678 height 51
click at [895, 176] on div at bounding box center [891, 177] width 28 height 10
select select "1w"
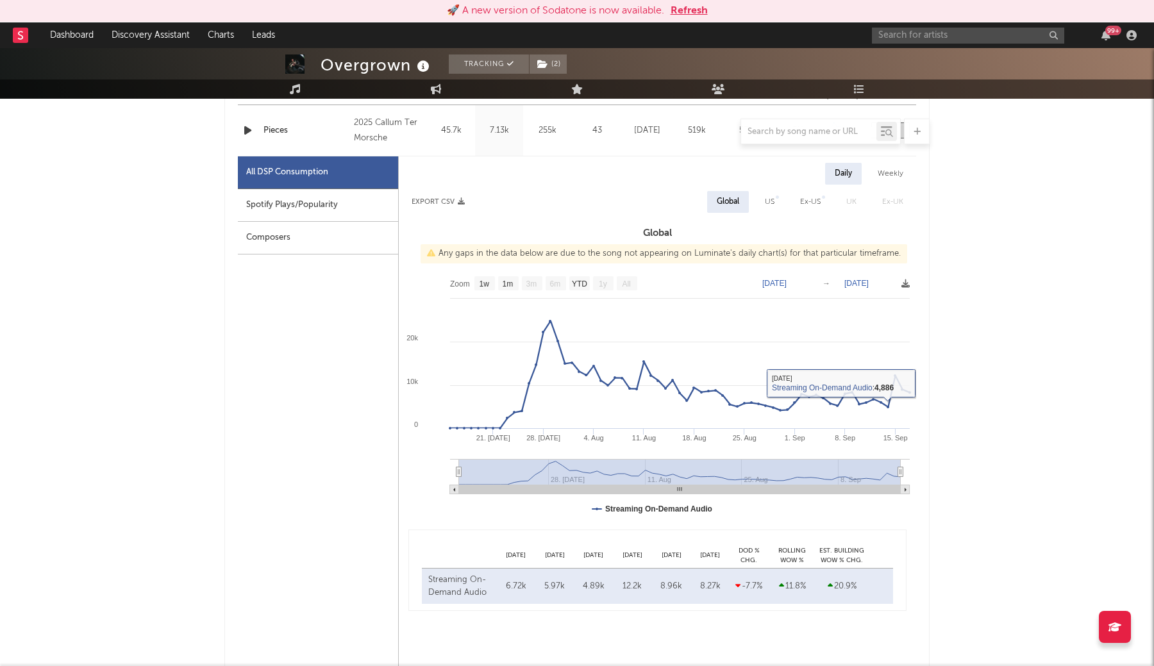
scroll to position [525, 0]
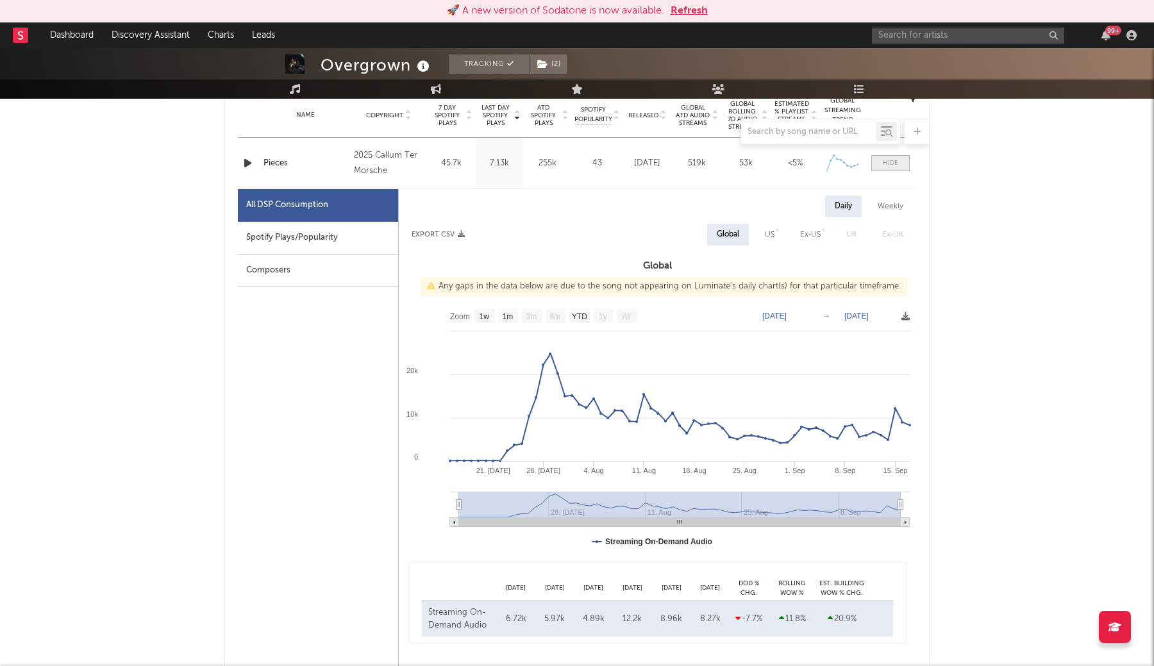
click at [888, 167] on div at bounding box center [890, 163] width 15 height 10
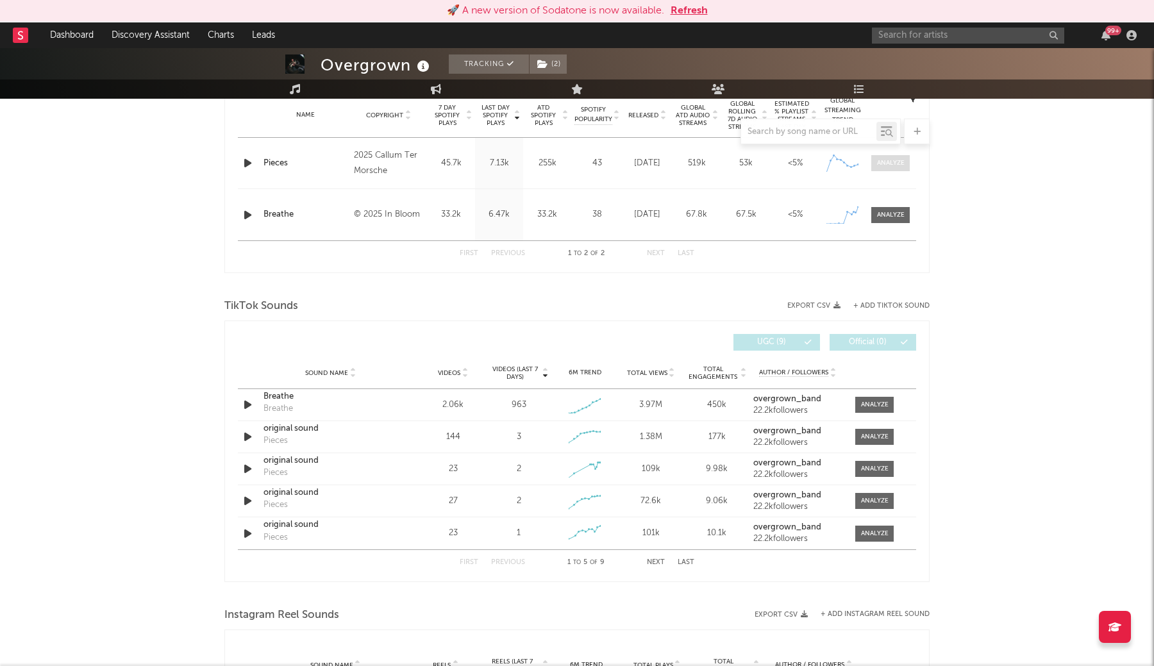
click at [888, 167] on div at bounding box center [891, 163] width 28 height 10
select select "1w"
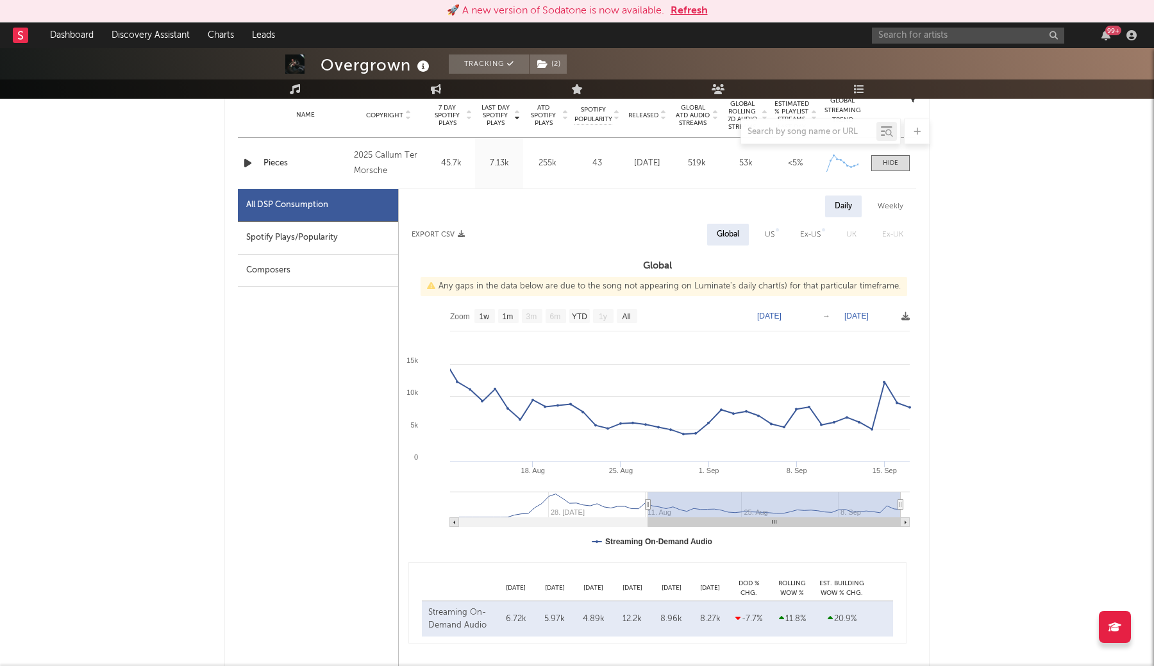
type input "2025-08-12"
drag, startPoint x: 456, startPoint y: 504, endPoint x: 653, endPoint y: 502, distance: 196.8
click at [653, 502] on g at bounding box center [680, 509] width 460 height 35
click at [892, 167] on div at bounding box center [890, 163] width 15 height 10
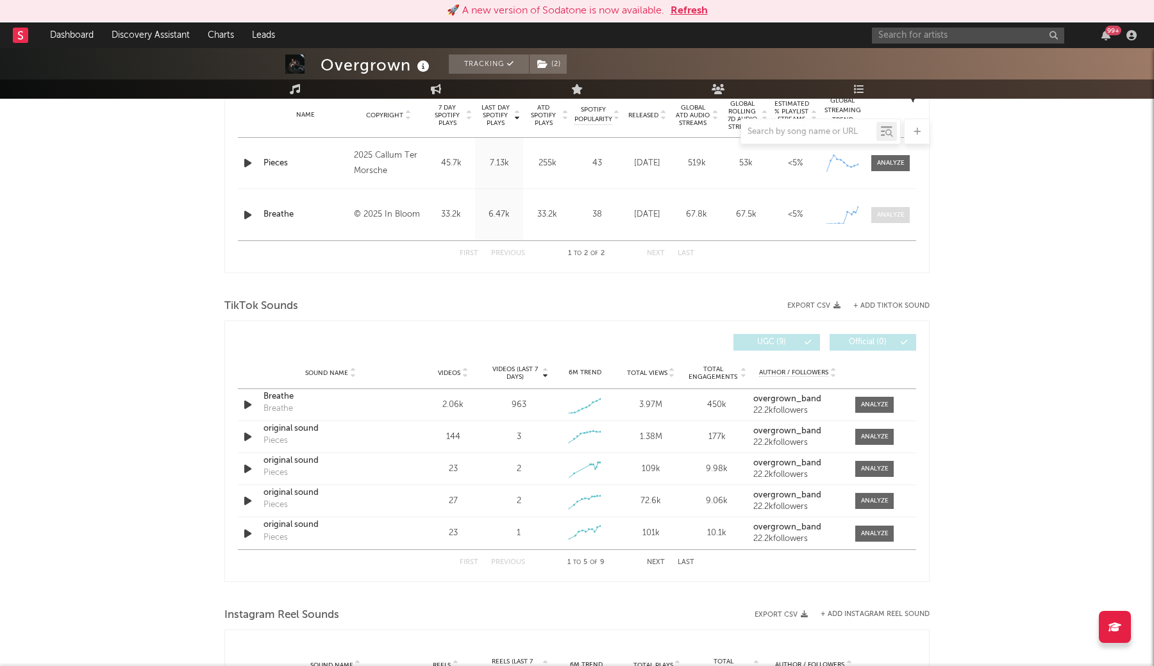
click at [899, 217] on div at bounding box center [891, 215] width 28 height 10
select select "1w"
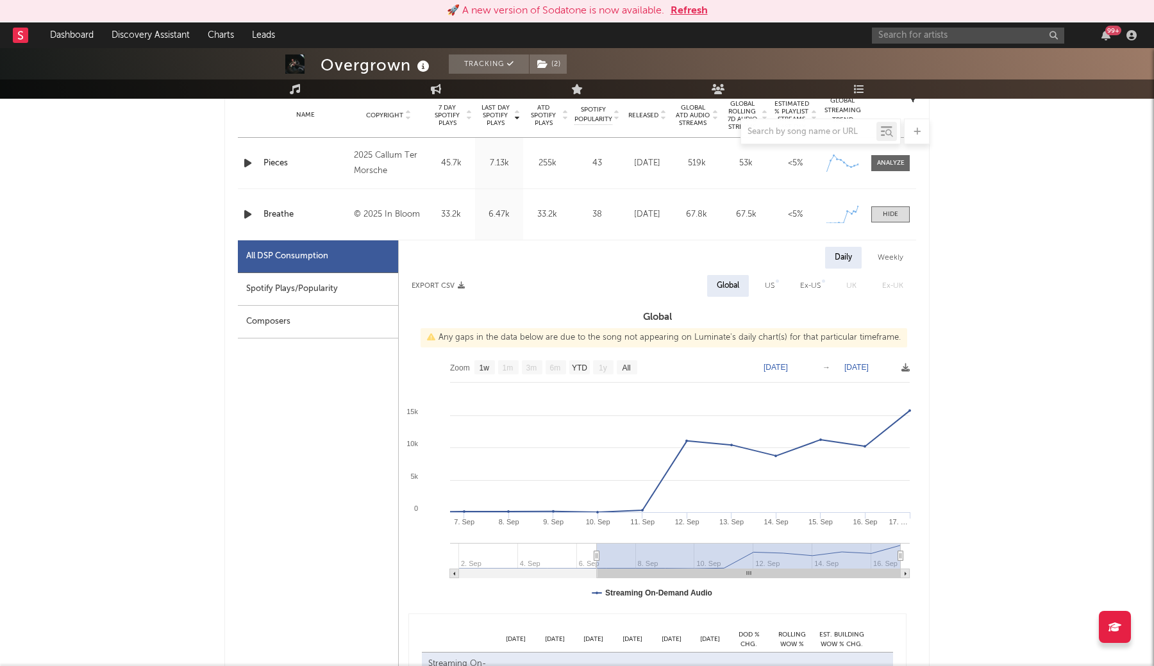
type input "2025-09-02"
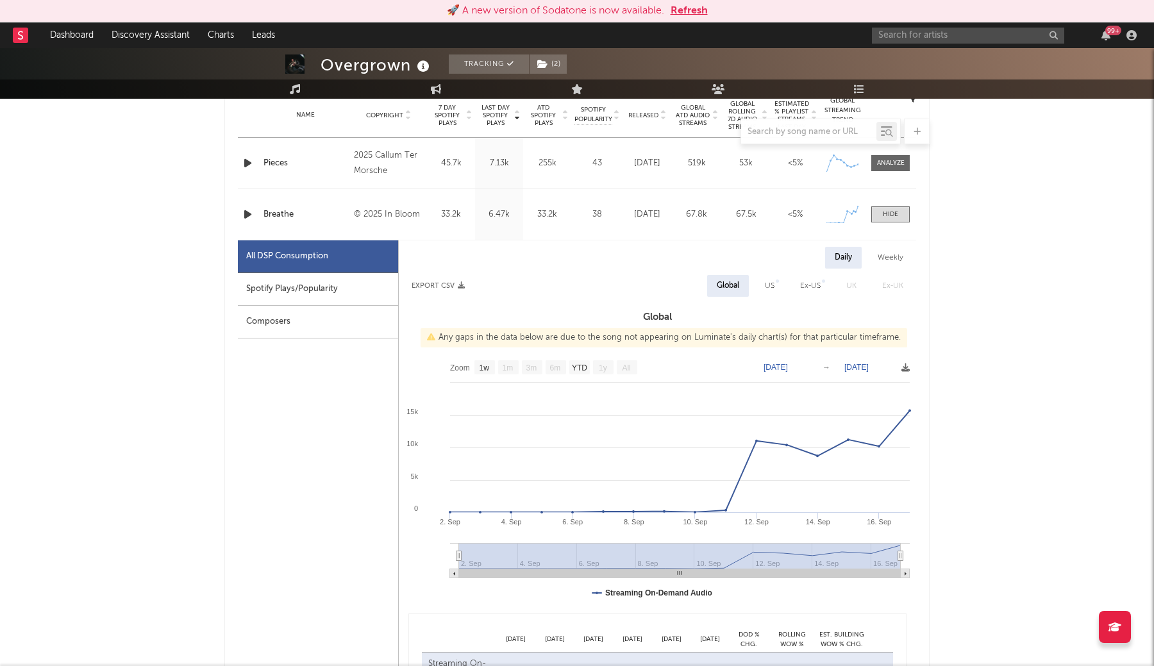
drag, startPoint x: 458, startPoint y: 555, endPoint x: 430, endPoint y: 576, distance: 34.4
click at [430, 576] on icon "Created with Highcharts 10.3.3 10. Sep 12. Sep 14. Sep 16. Sep 8. Sep 6. Sep 4.…" at bounding box center [657, 482] width 517 height 256
click at [890, 217] on div at bounding box center [890, 215] width 15 height 10
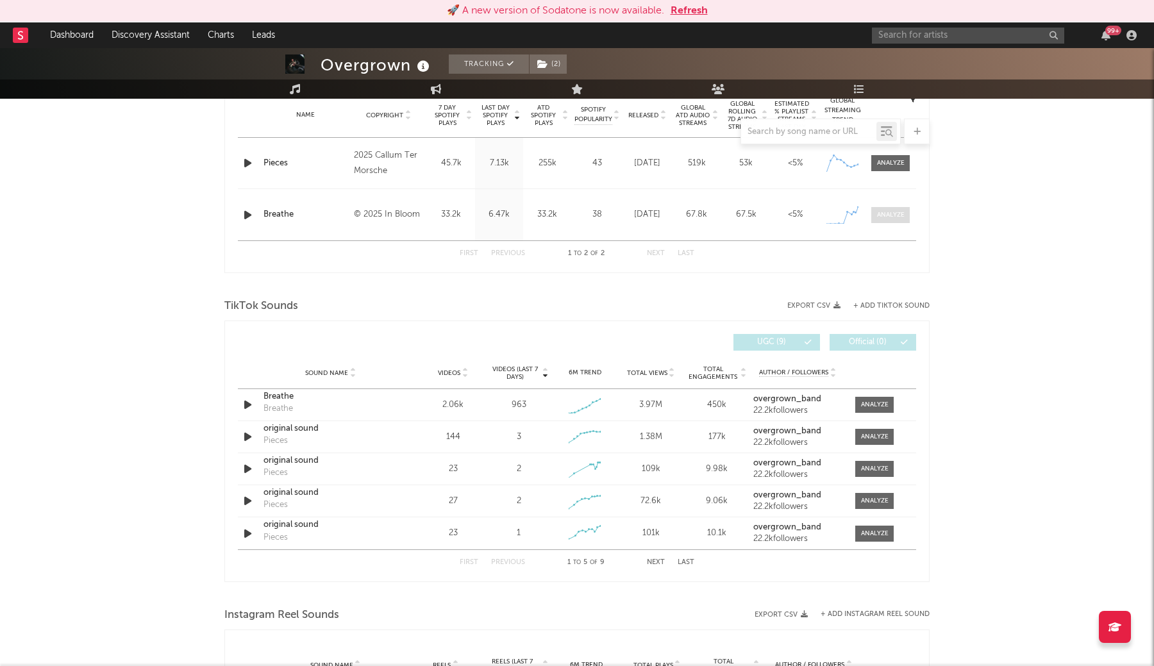
click at [890, 217] on div at bounding box center [891, 215] width 28 height 10
select select "1w"
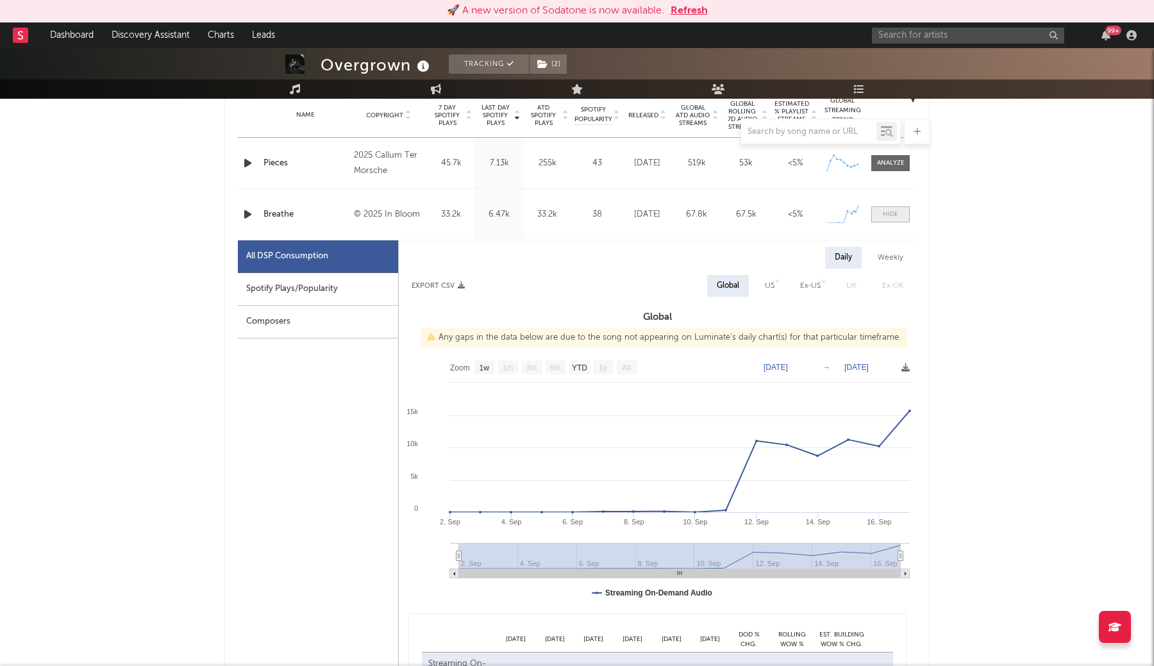
click at [890, 217] on div at bounding box center [890, 215] width 15 height 10
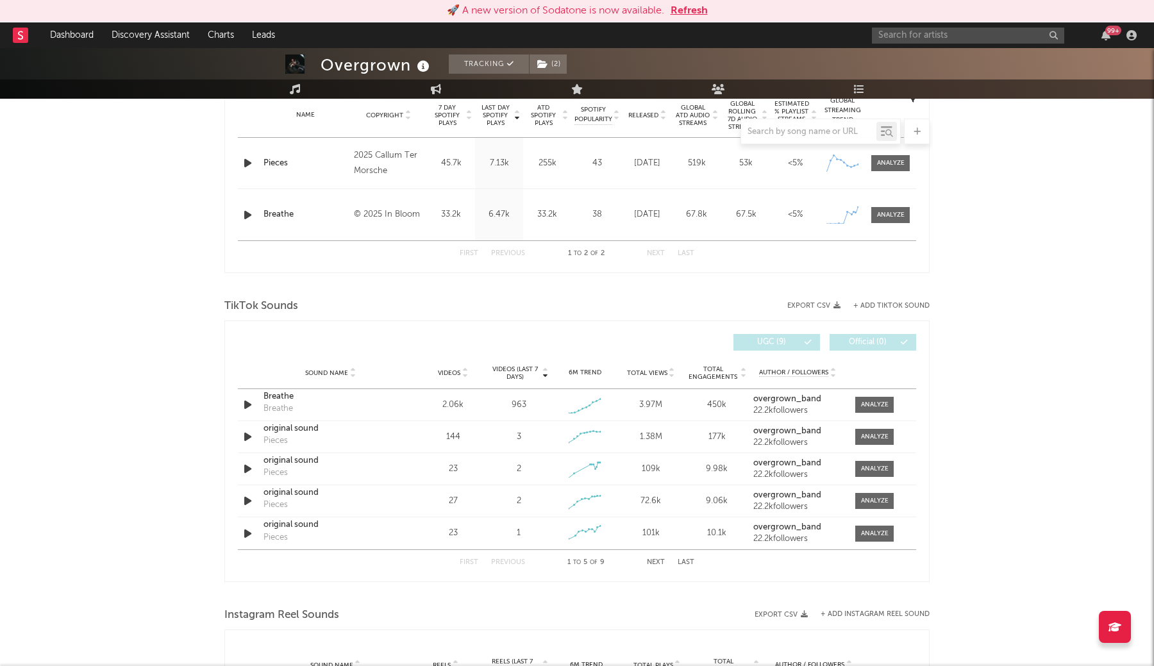
click at [686, 8] on button "Refresh" at bounding box center [688, 10] width 37 height 15
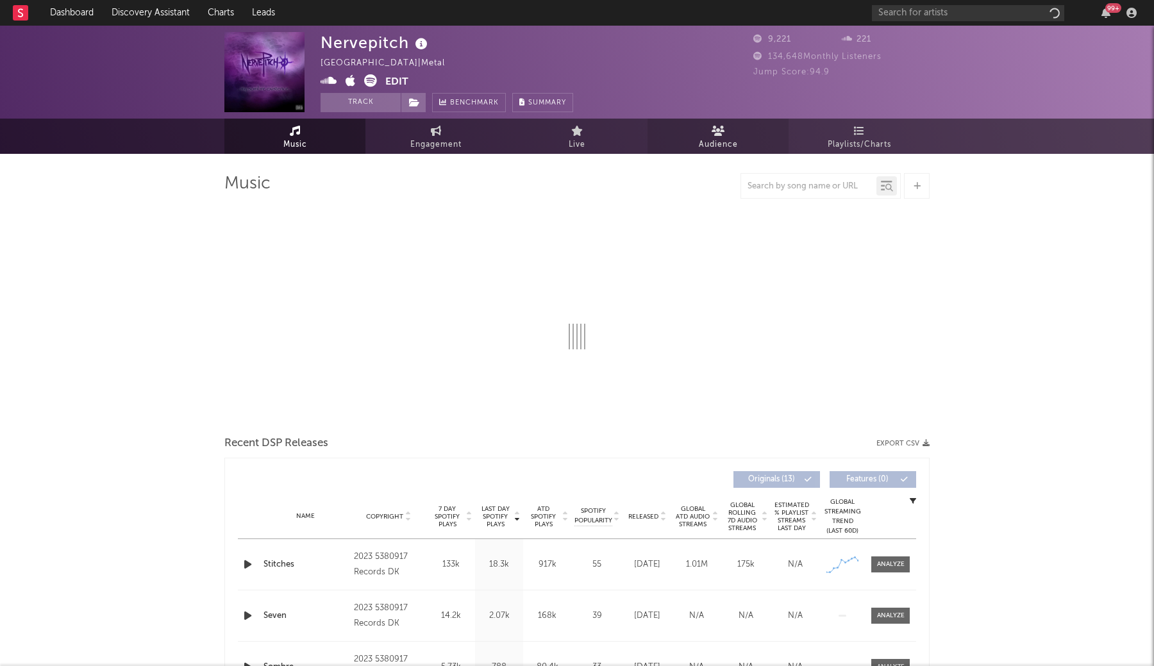
select select "1w"
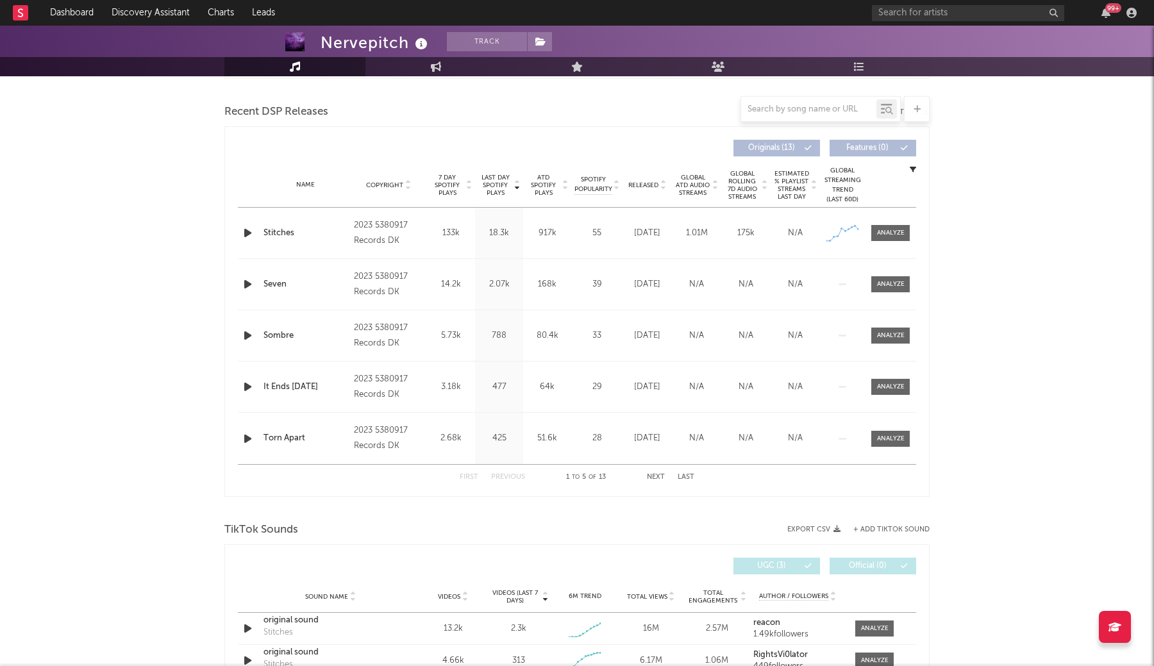
scroll to position [435, 0]
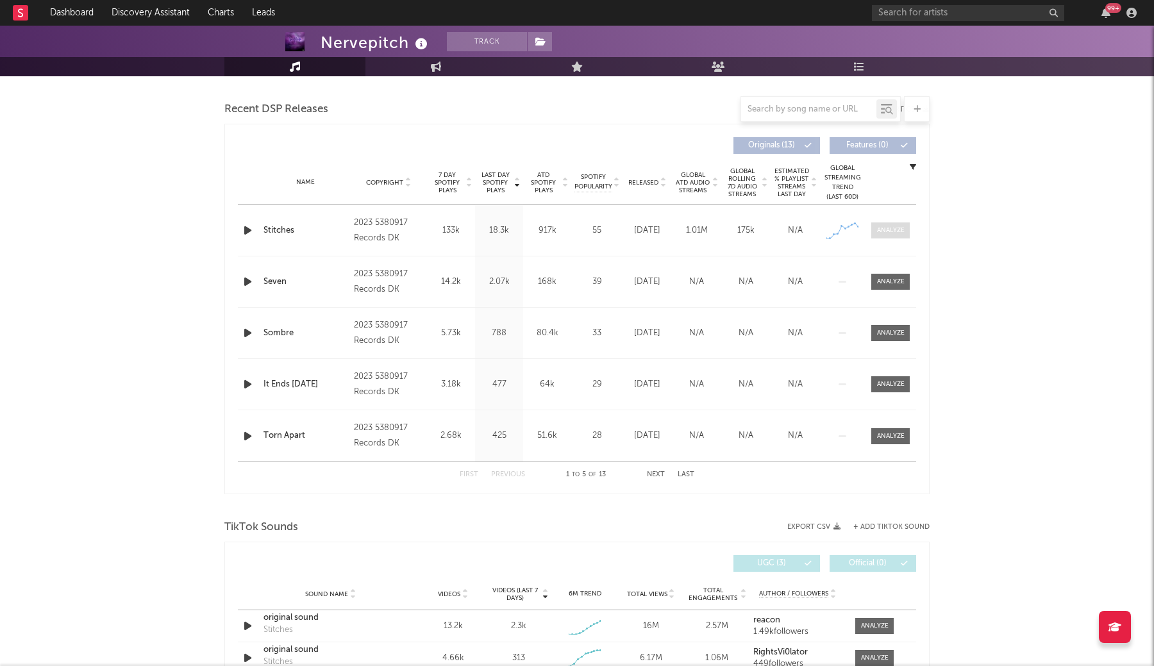
click at [897, 233] on div at bounding box center [891, 231] width 28 height 10
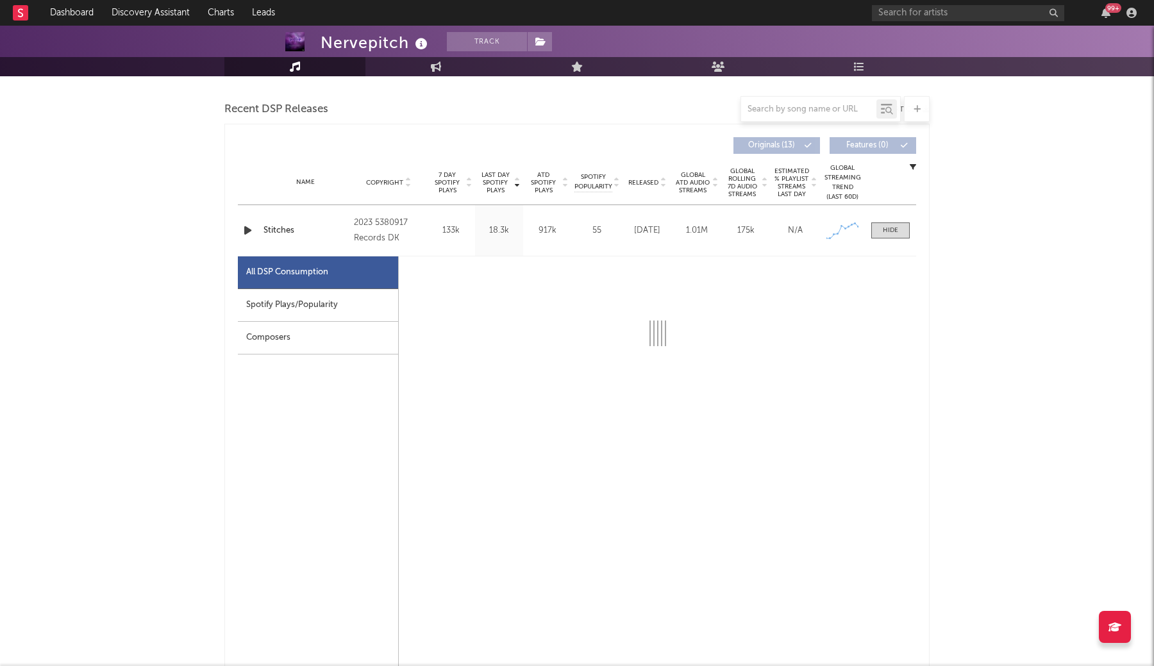
select select "1w"
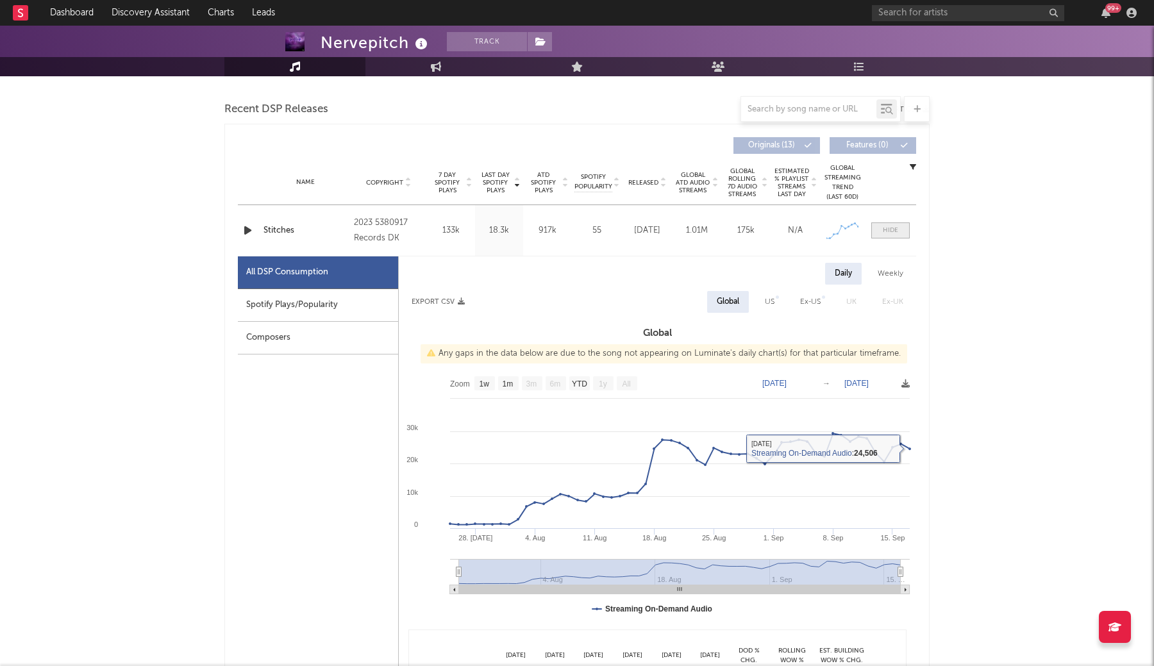
click at [890, 231] on div at bounding box center [890, 231] width 15 height 10
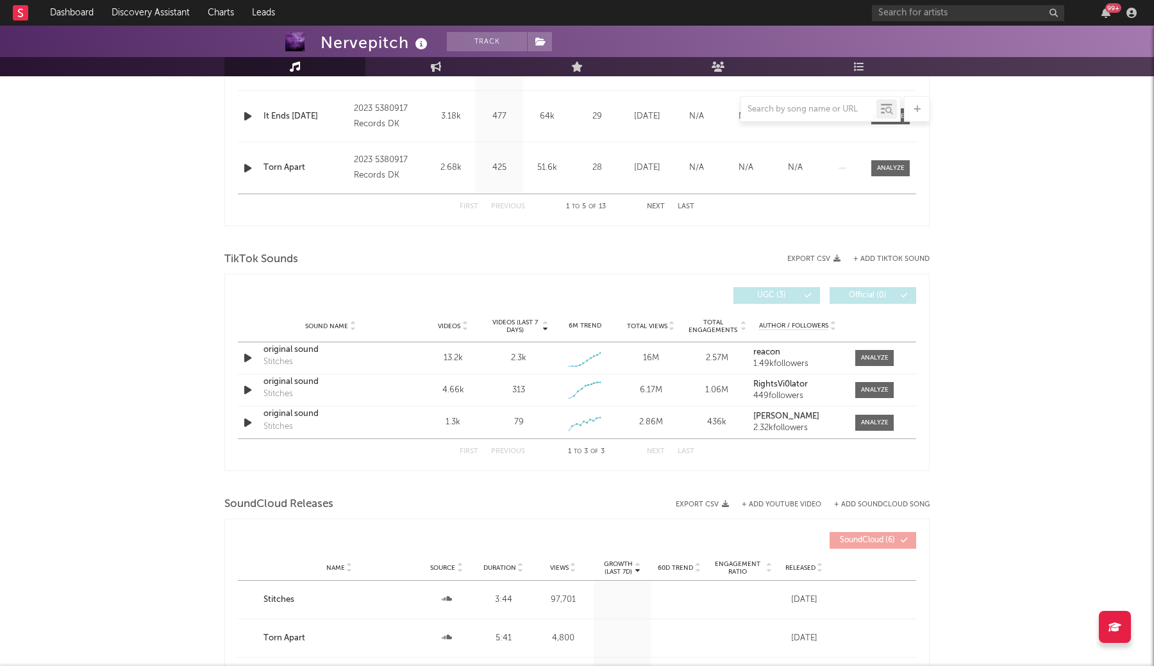
scroll to position [717, 0]
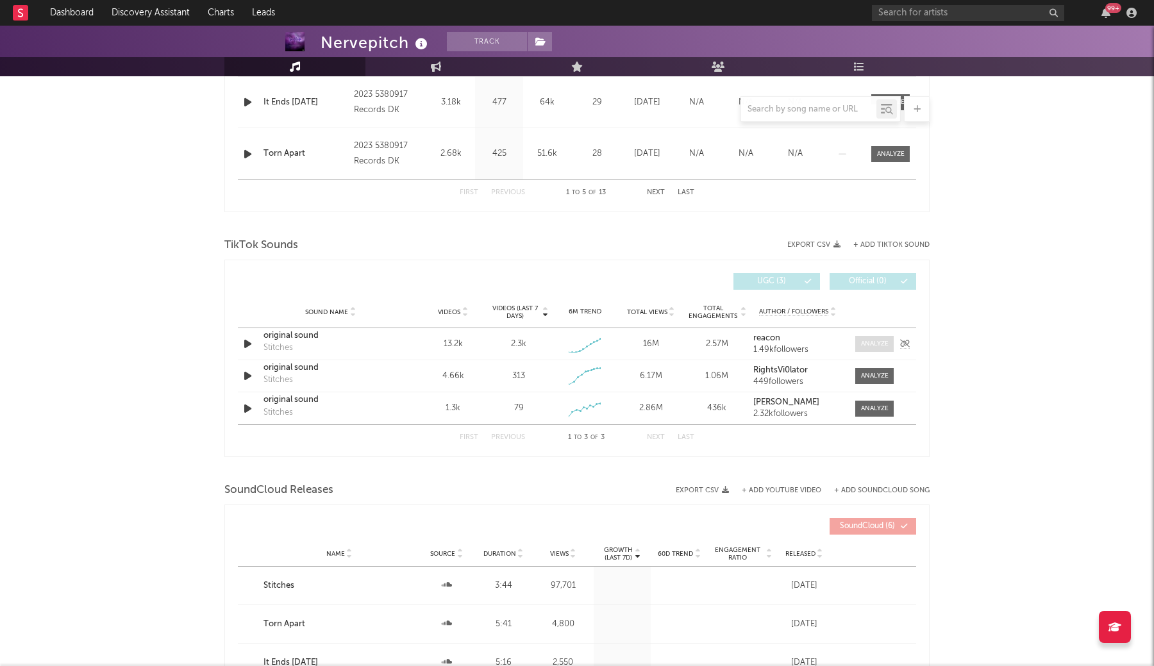
click at [865, 344] on div at bounding box center [875, 344] width 28 height 10
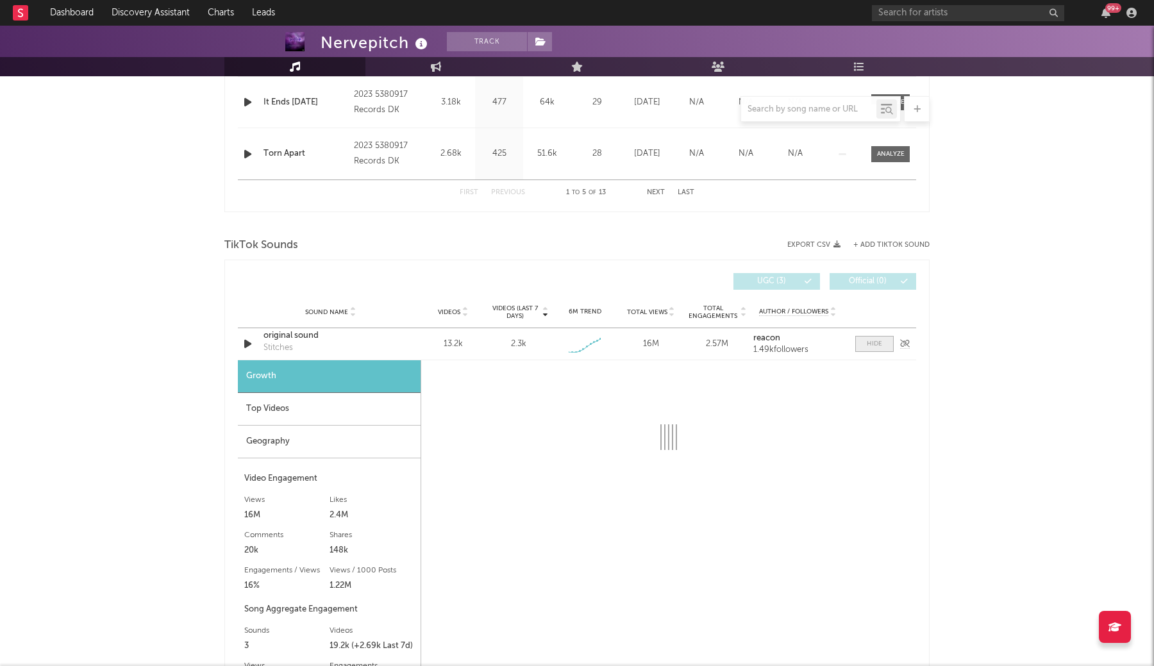
select select "1w"
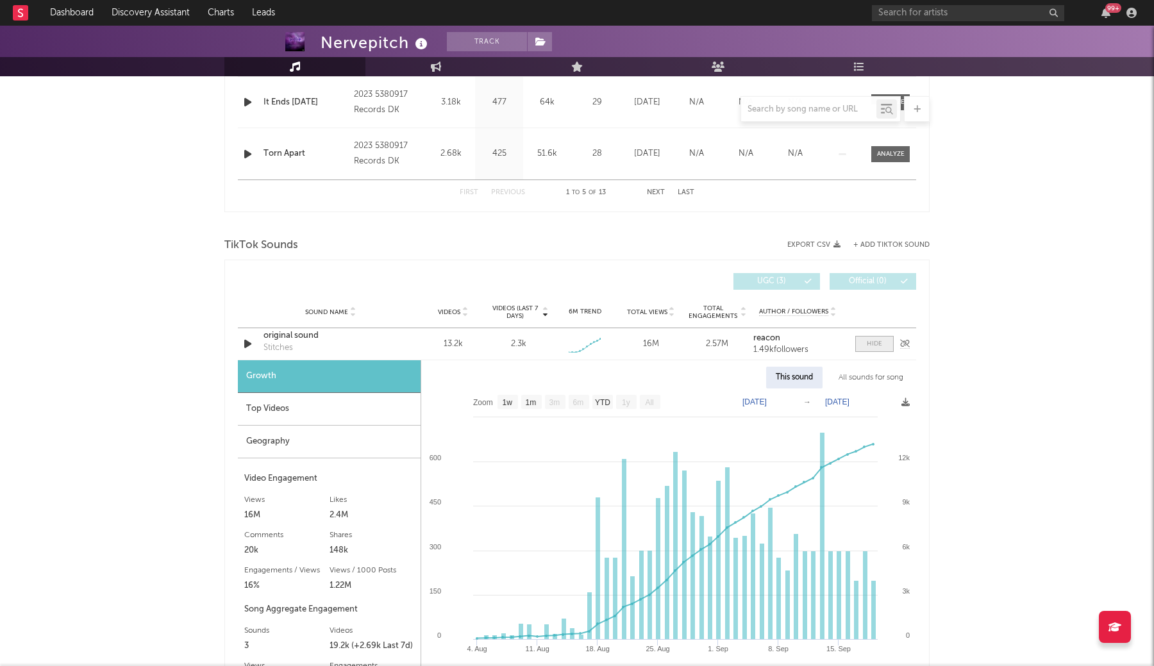
click at [865, 344] on span at bounding box center [874, 344] width 38 height 16
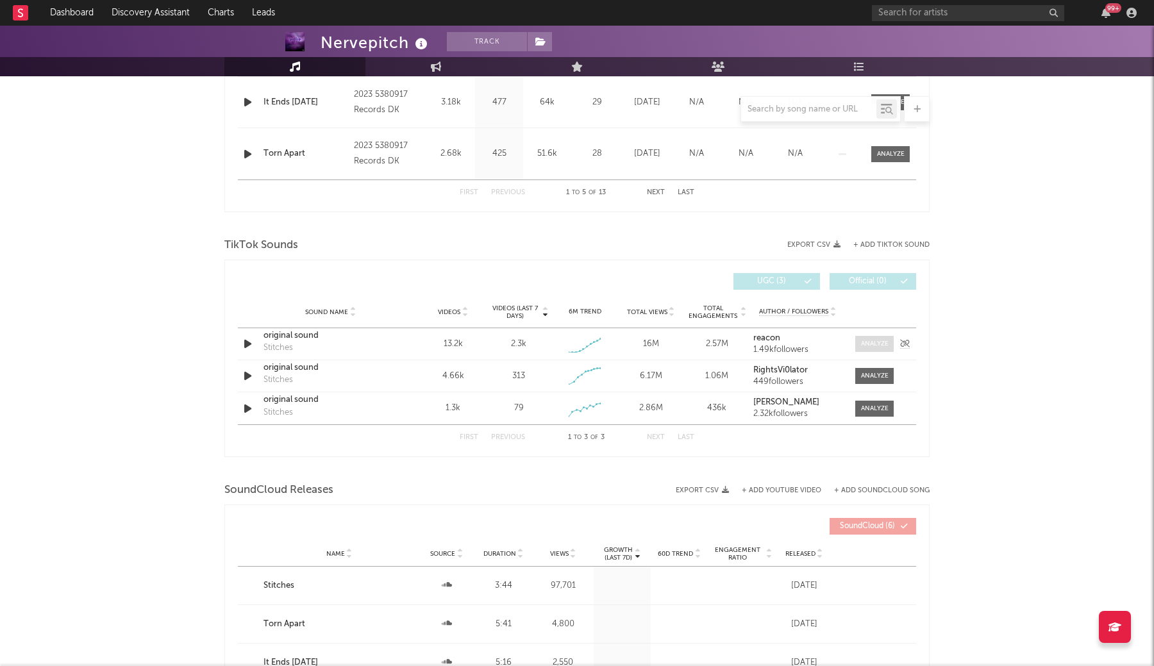
click at [865, 344] on div at bounding box center [875, 344] width 28 height 10
select select "1w"
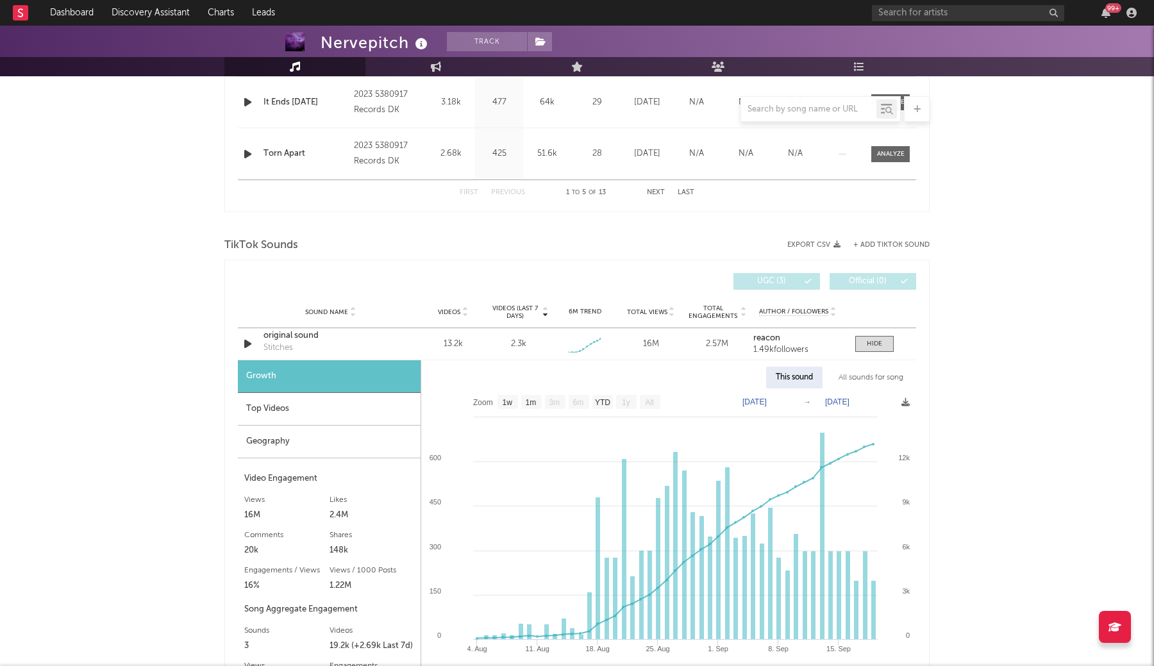
click at [853, 380] on div "All sounds for song" at bounding box center [871, 378] width 84 height 22
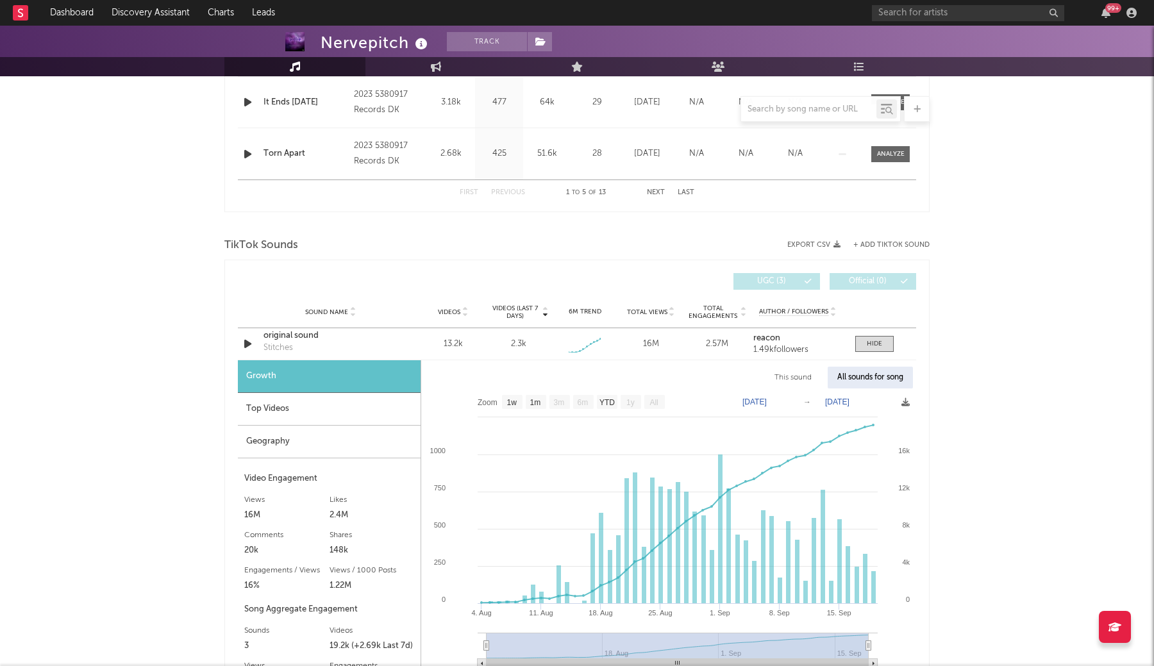
click at [786, 379] on div "This sound" at bounding box center [793, 378] width 56 height 22
select select "1w"
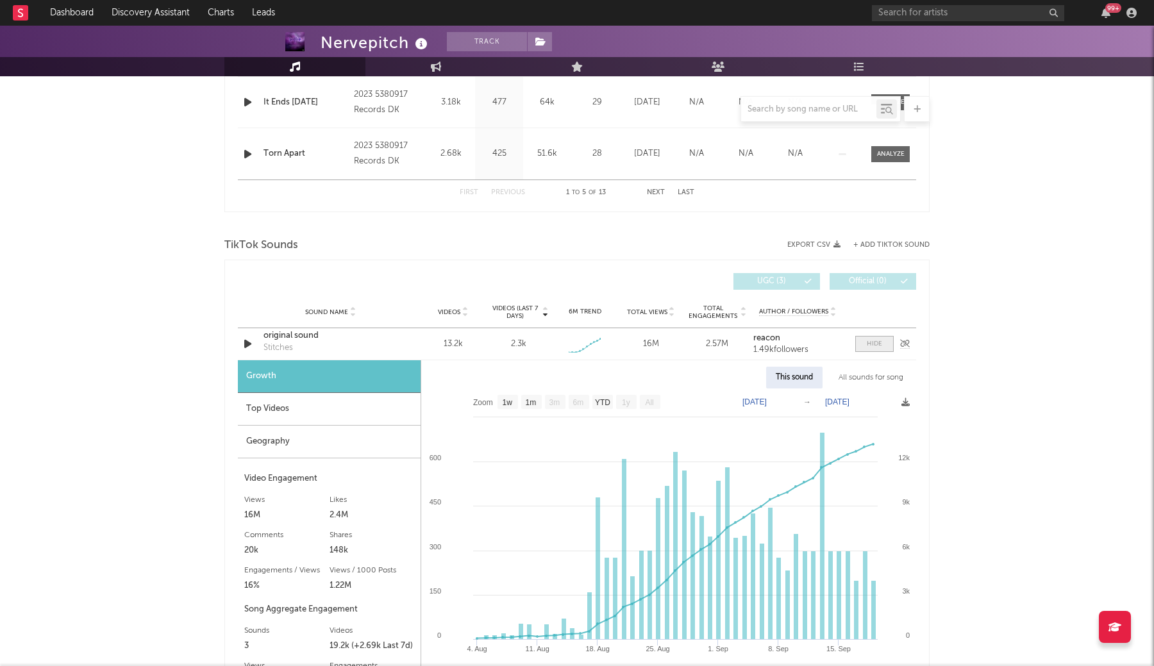
click at [876, 348] on div at bounding box center [873, 344] width 15 height 10
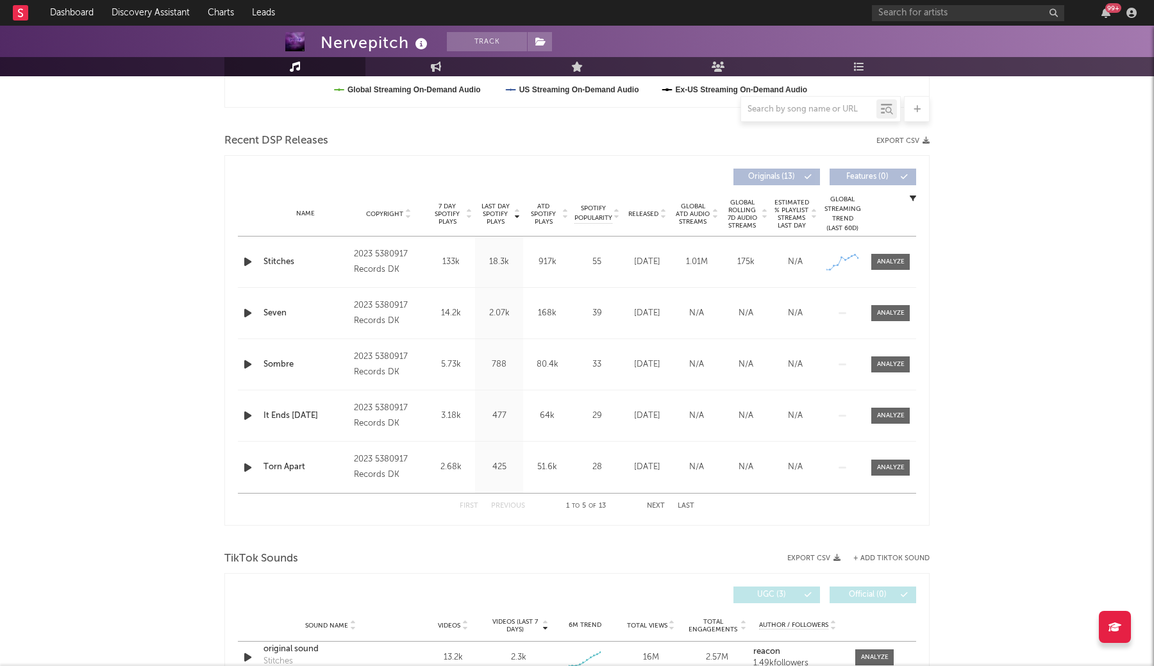
scroll to position [399, 0]
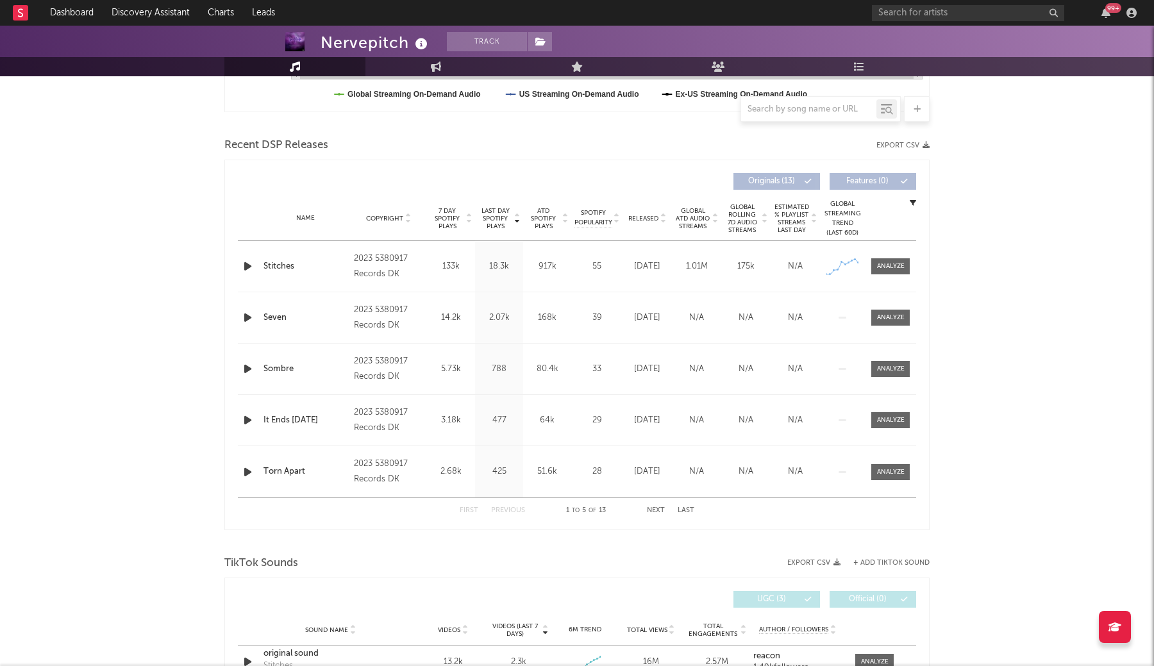
click at [889, 275] on div "Name Stitches Copyright 2023 5380917 Records DK Label 5380917 Records DK Album …" at bounding box center [577, 266] width 678 height 51
click at [888, 268] on div at bounding box center [891, 266] width 28 height 10
select select "1w"
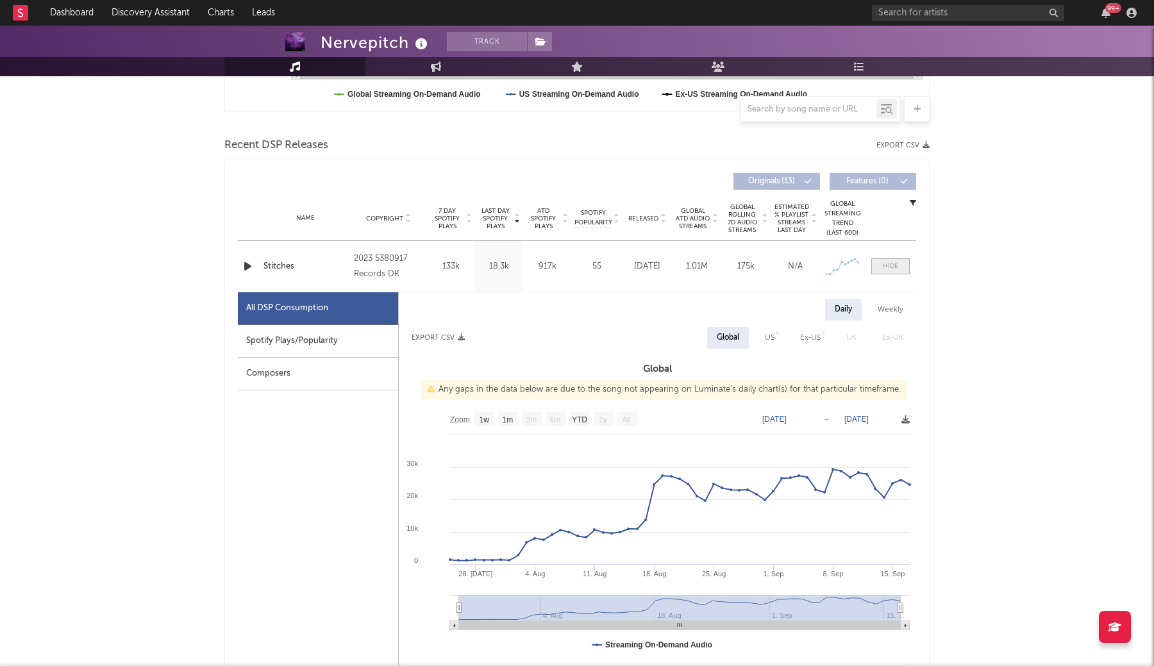
click at [888, 268] on div at bounding box center [890, 266] width 15 height 10
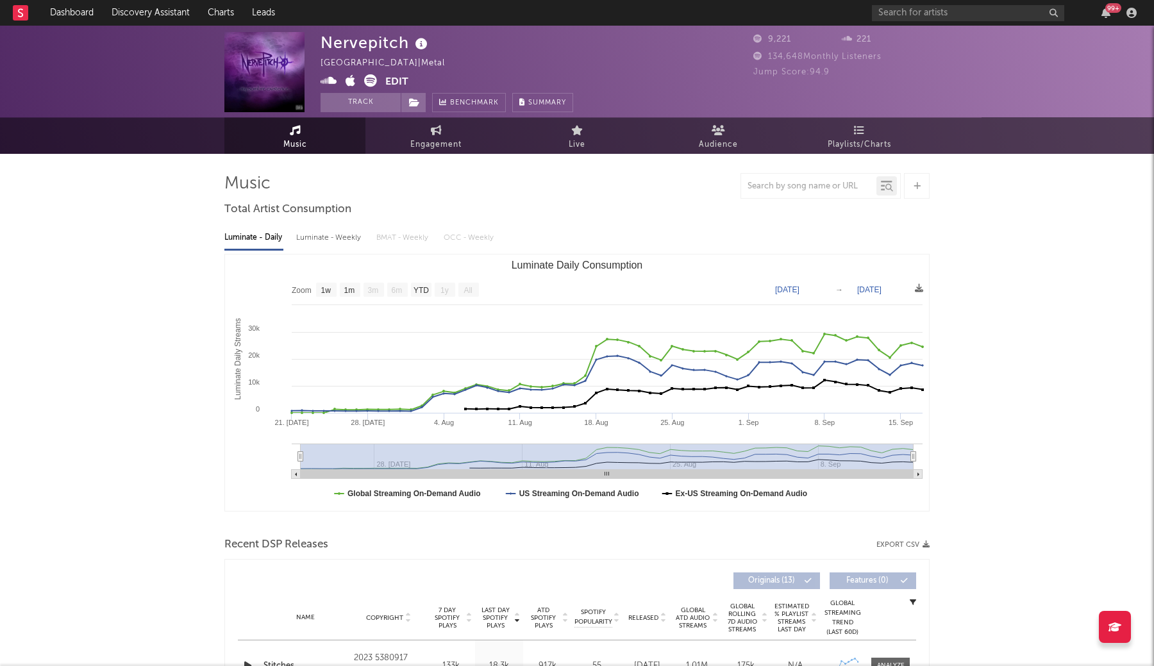
scroll to position [0, 0]
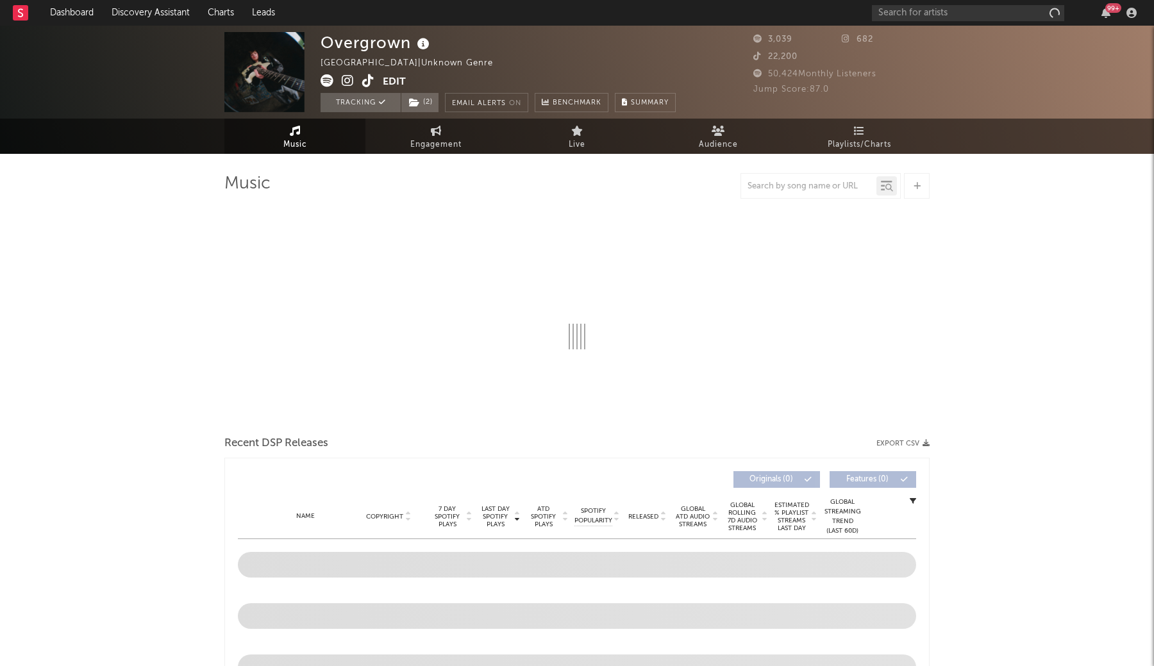
scroll to position [525, 0]
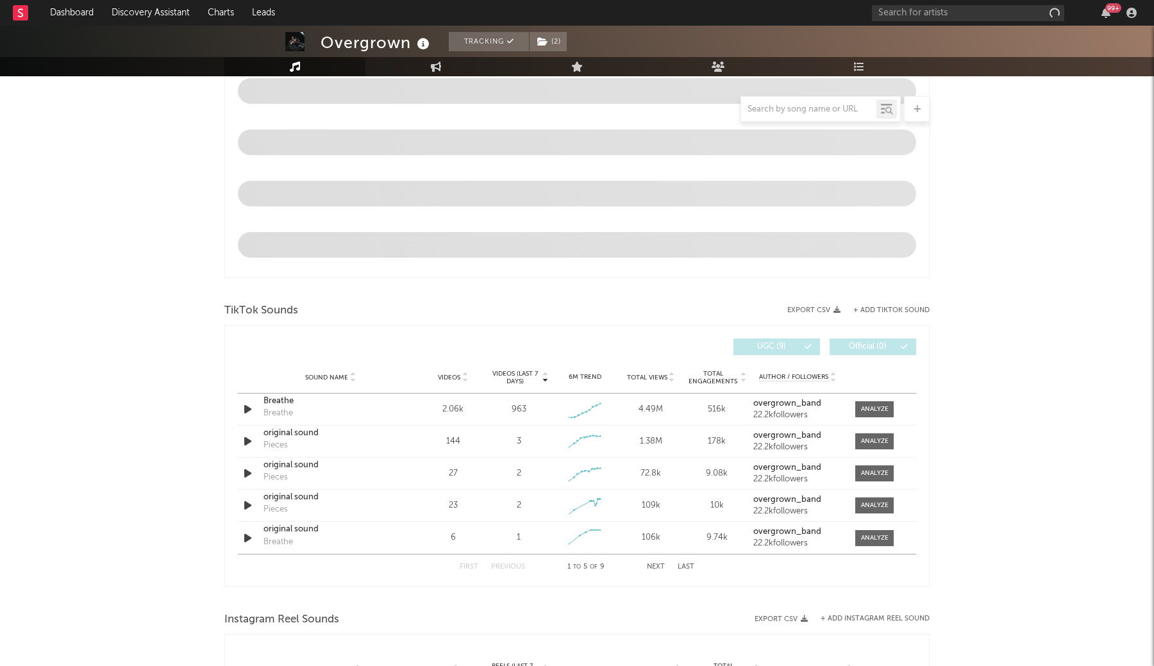
select select "1w"
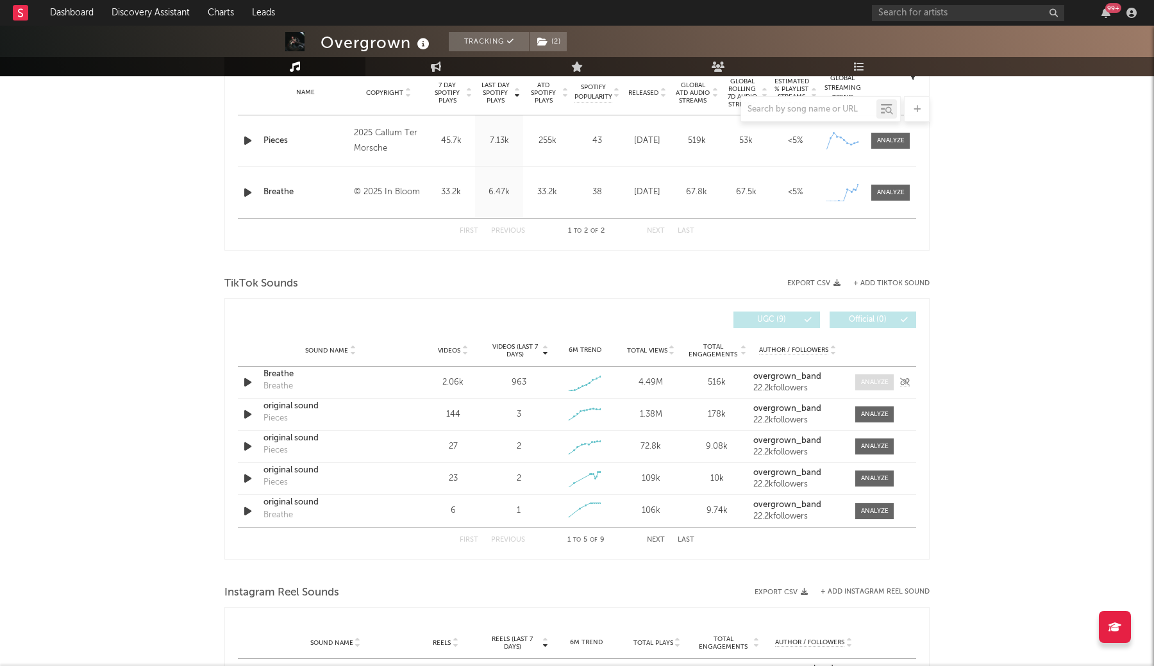
click at [879, 385] on div at bounding box center [875, 382] width 28 height 10
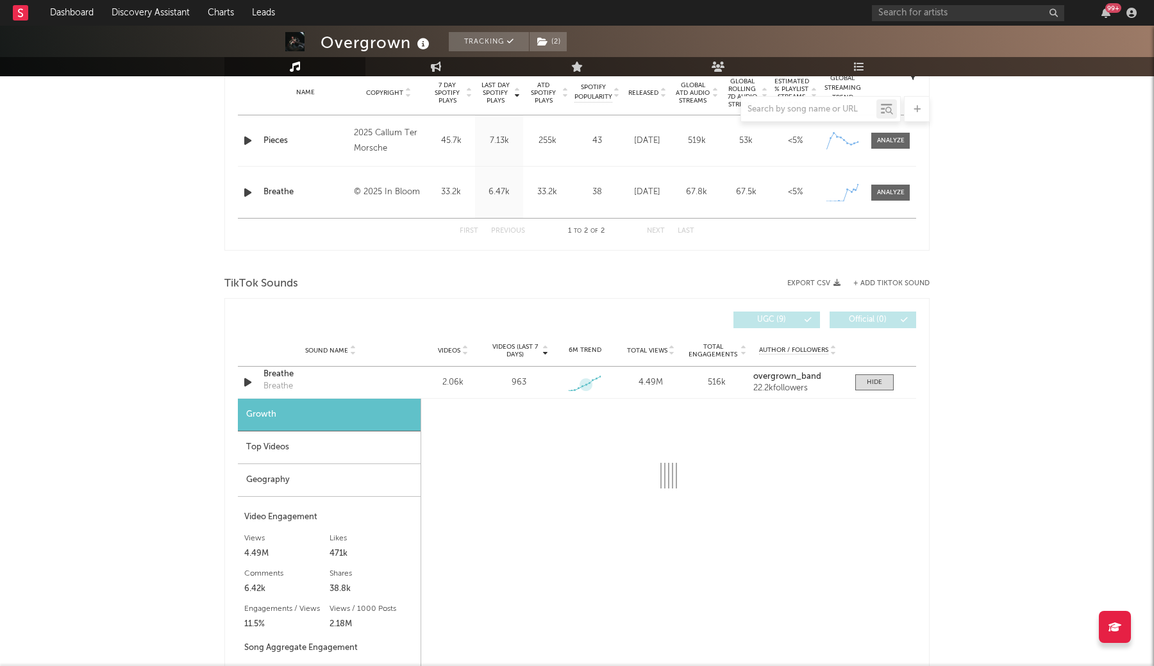
select select "1w"
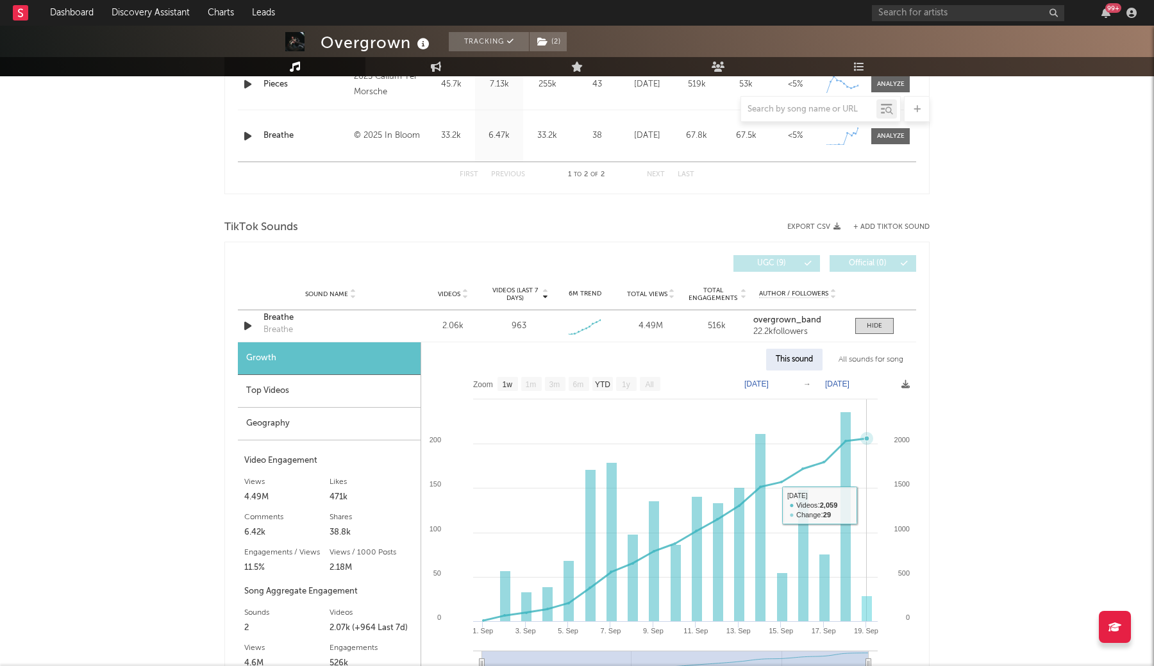
scroll to position [624, 0]
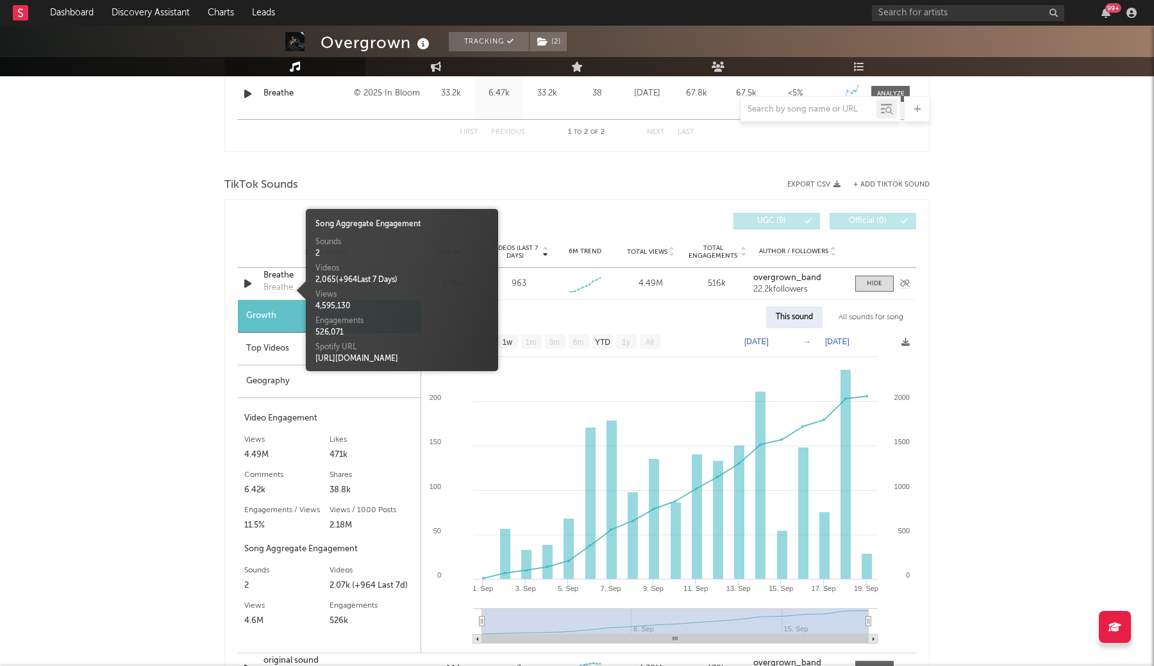
click at [275, 289] on div "Breathe" at bounding box center [277, 287] width 29 height 13
click at [274, 275] on div "Breathe" at bounding box center [330, 275] width 134 height 13
